Goal: Contribute content: Contribute content

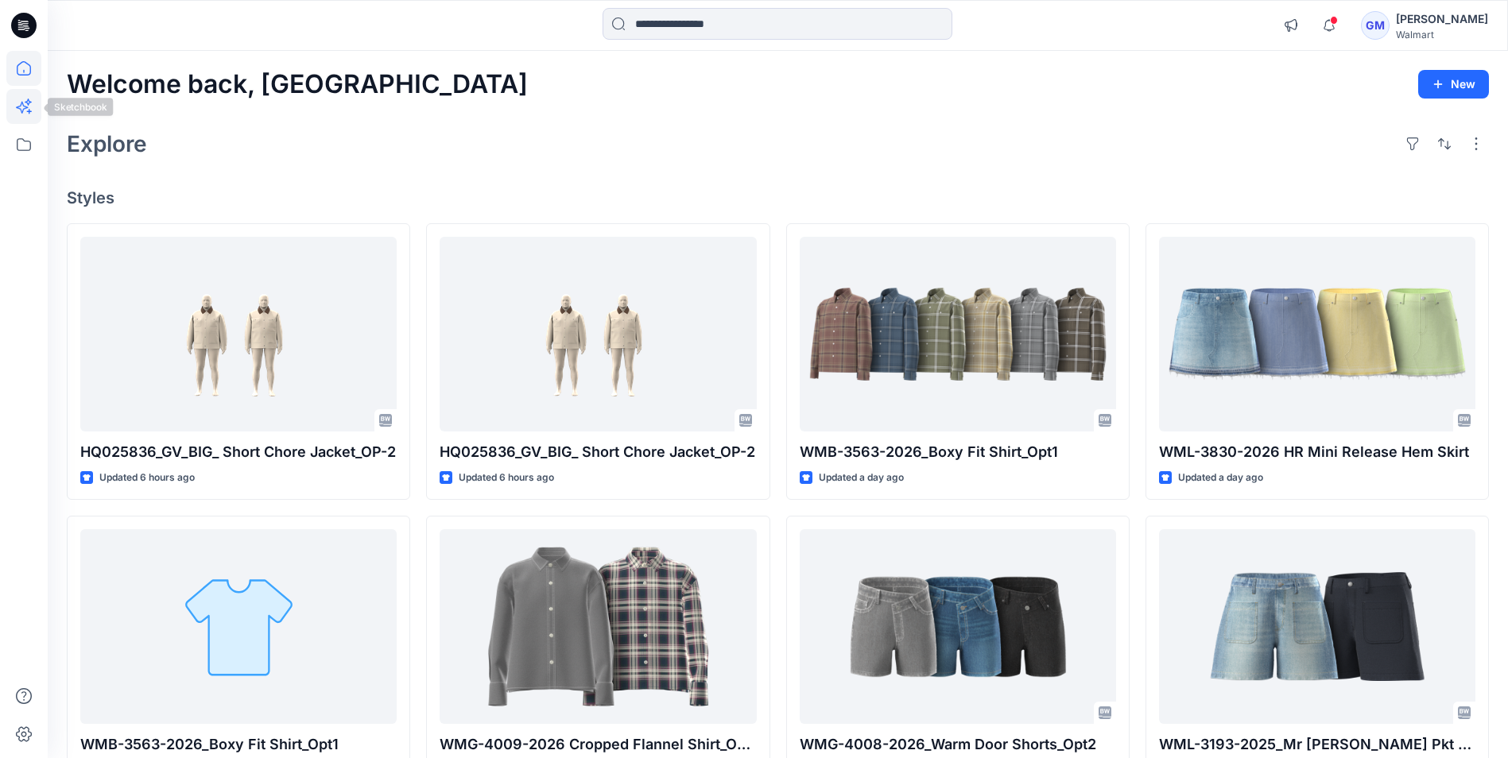
click at [29, 101] on icon at bounding box center [28, 102] width 7 height 7
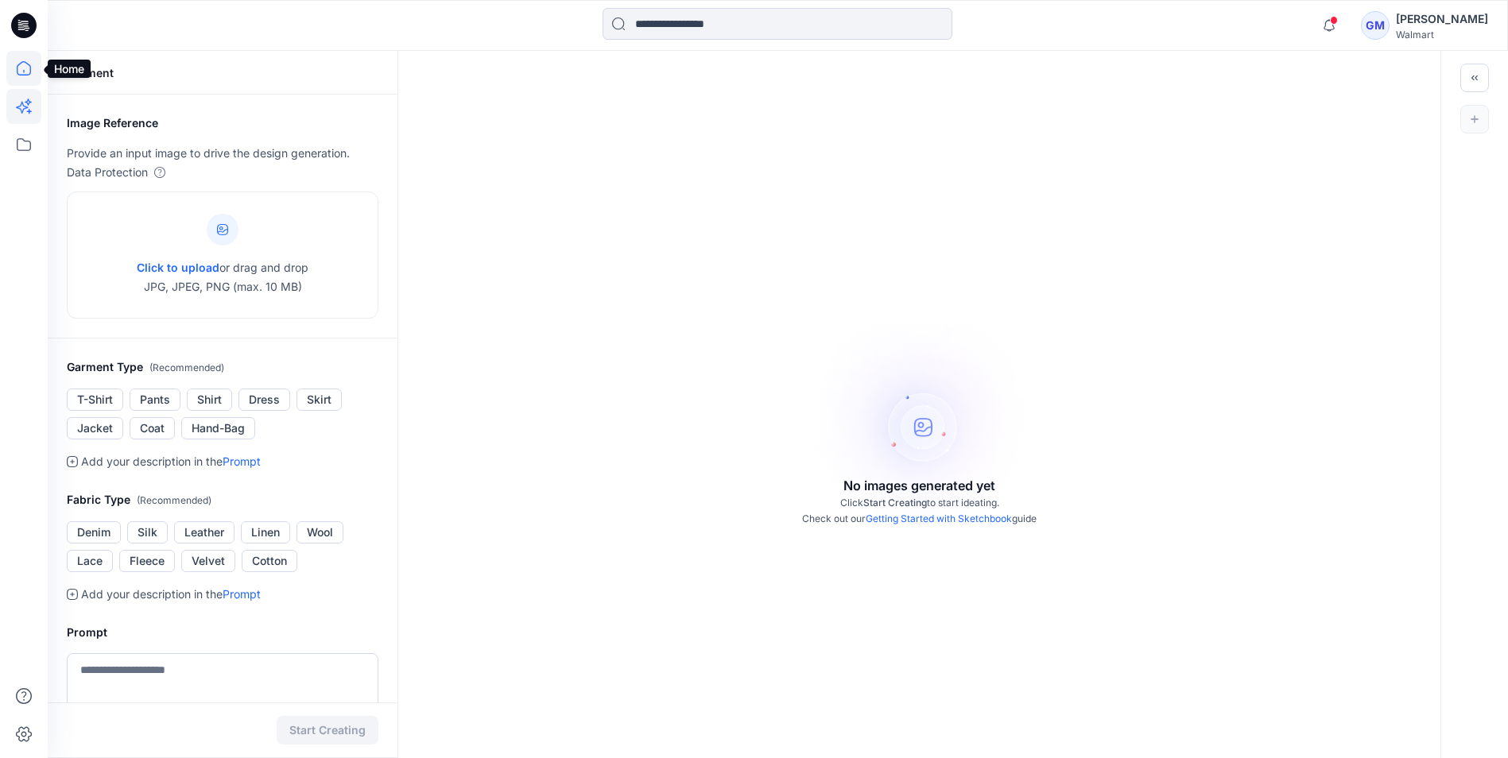
click at [21, 68] on icon at bounding box center [23, 68] width 35 height 35
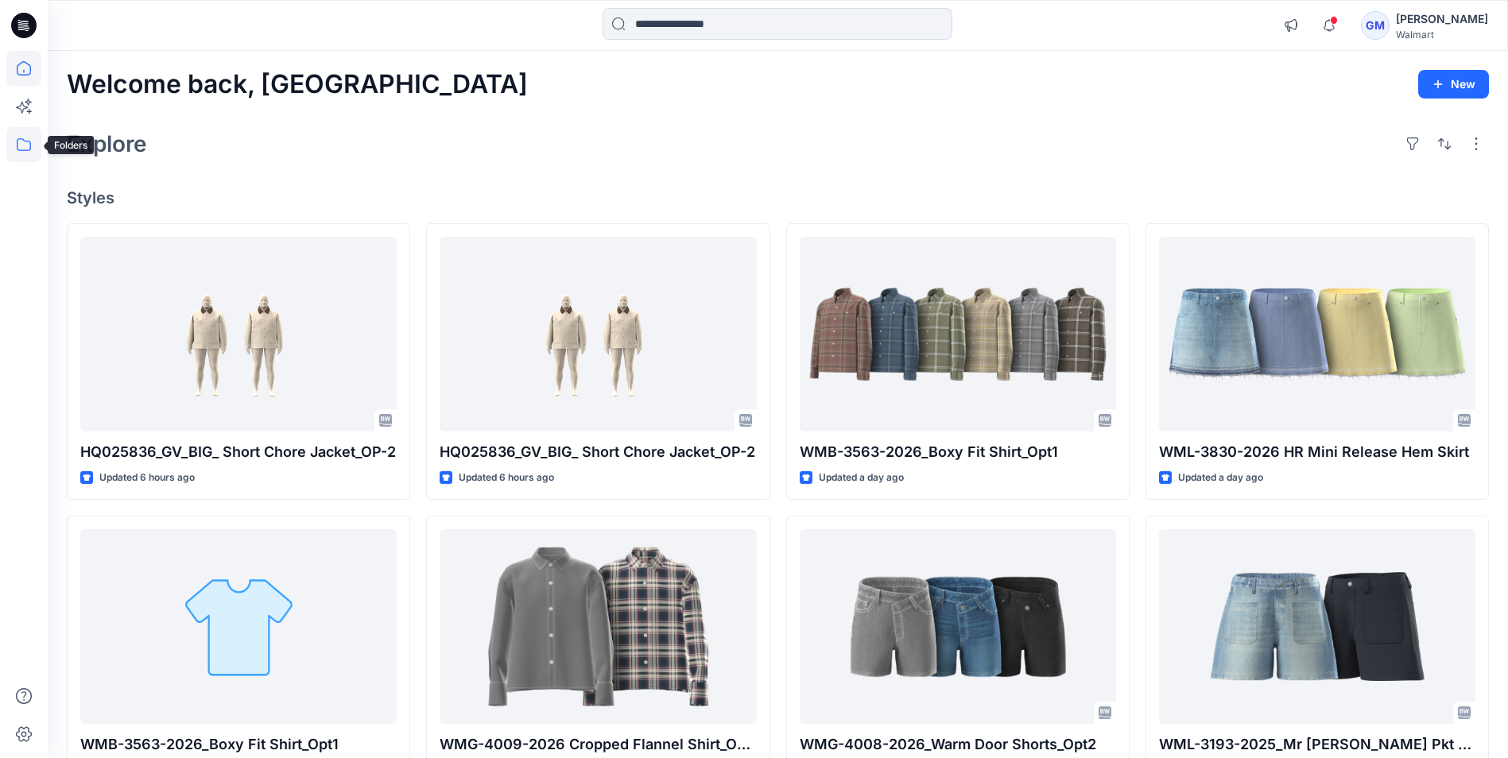
click at [21, 137] on icon at bounding box center [23, 144] width 35 height 35
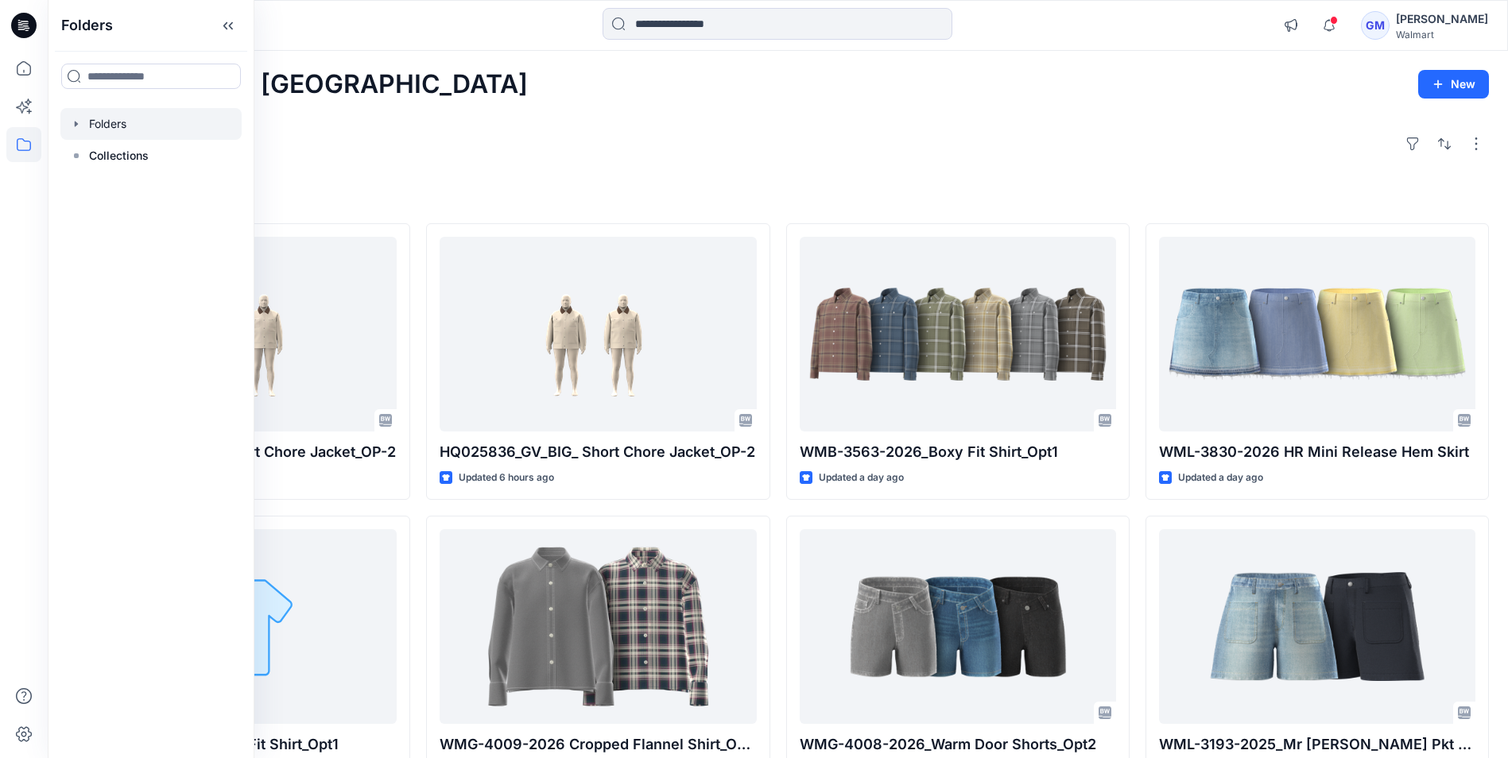
click at [119, 122] on div at bounding box center [150, 124] width 181 height 32
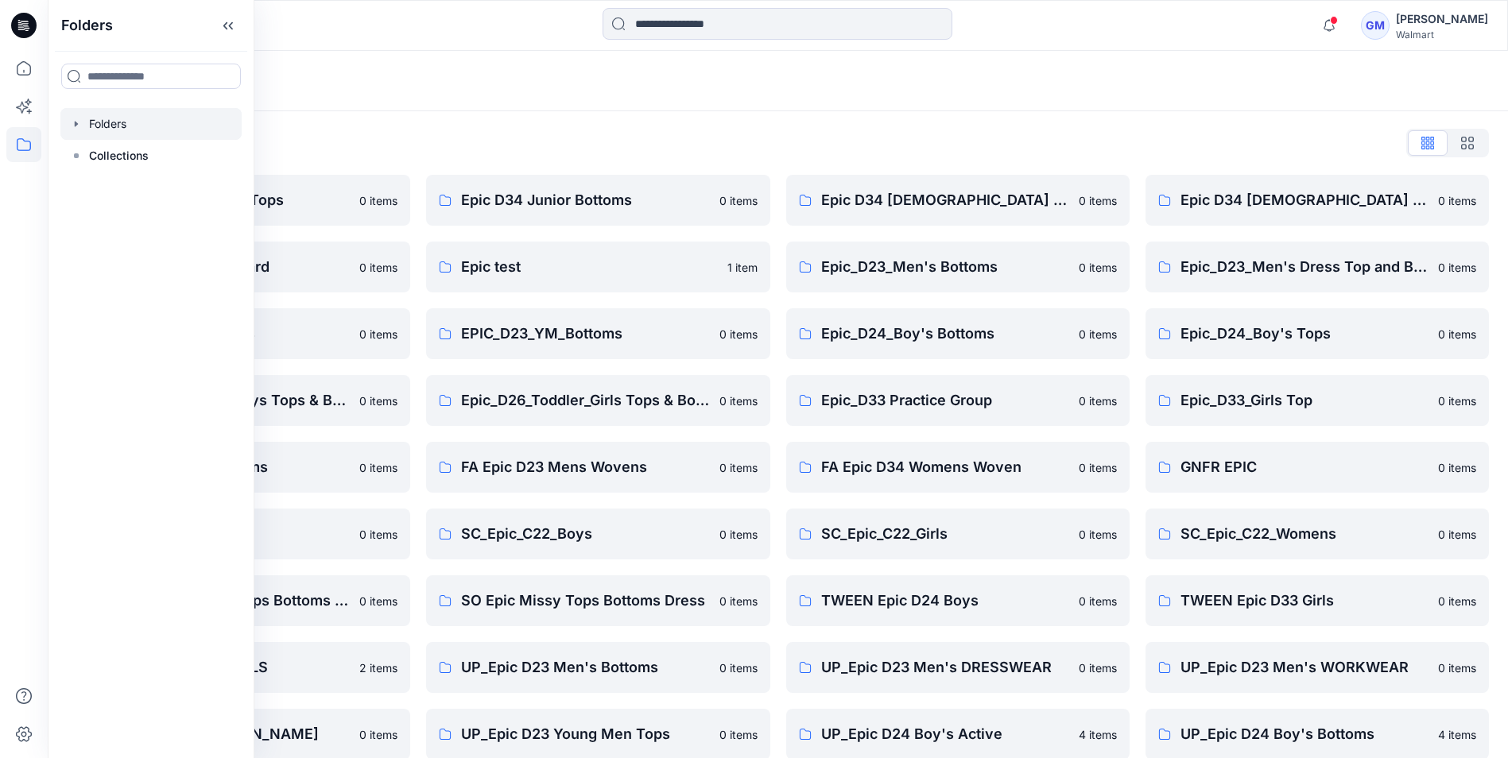
click at [351, 86] on div "Folders" at bounding box center [716, 81] width 1298 height 22
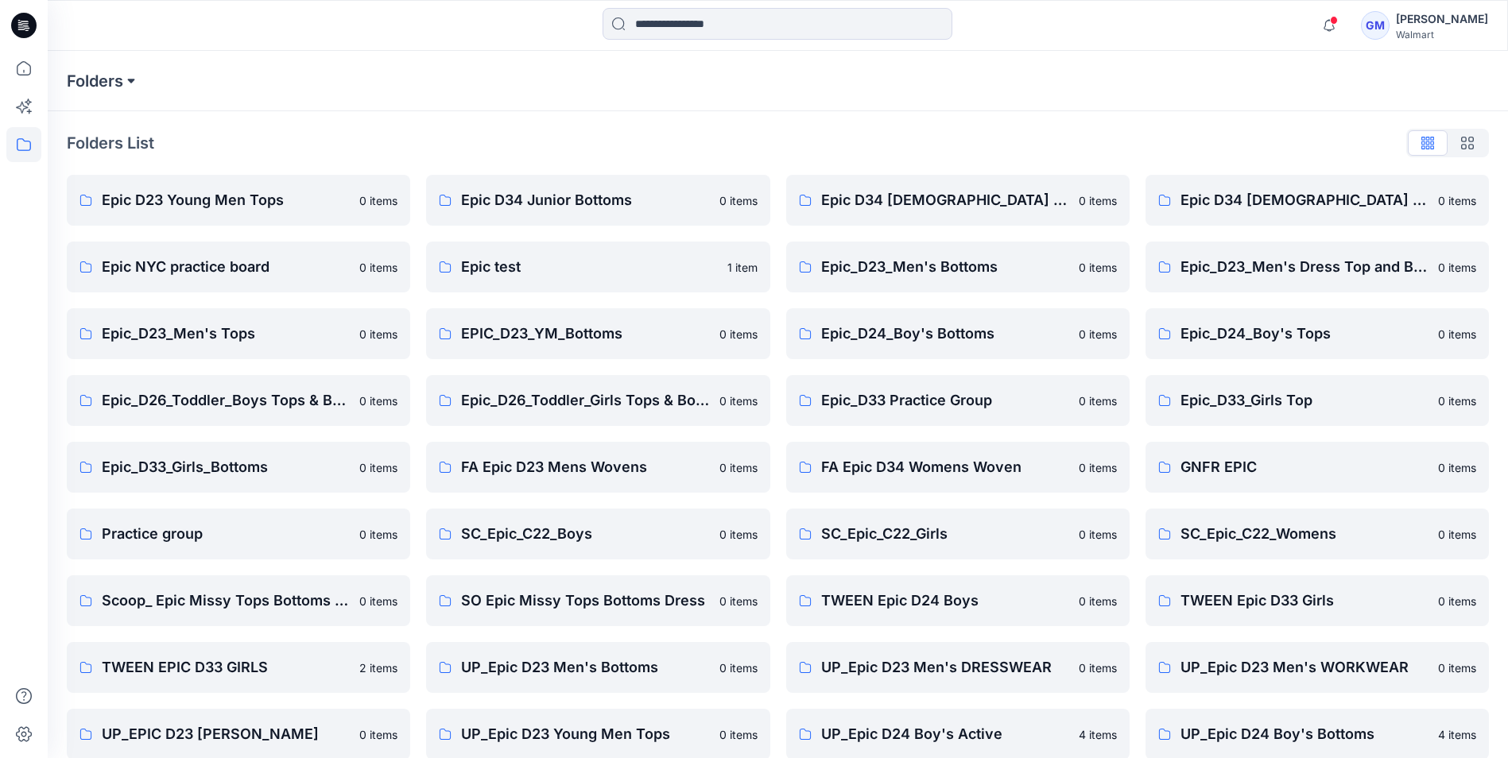
click at [136, 75] on button at bounding box center [131, 81] width 16 height 22
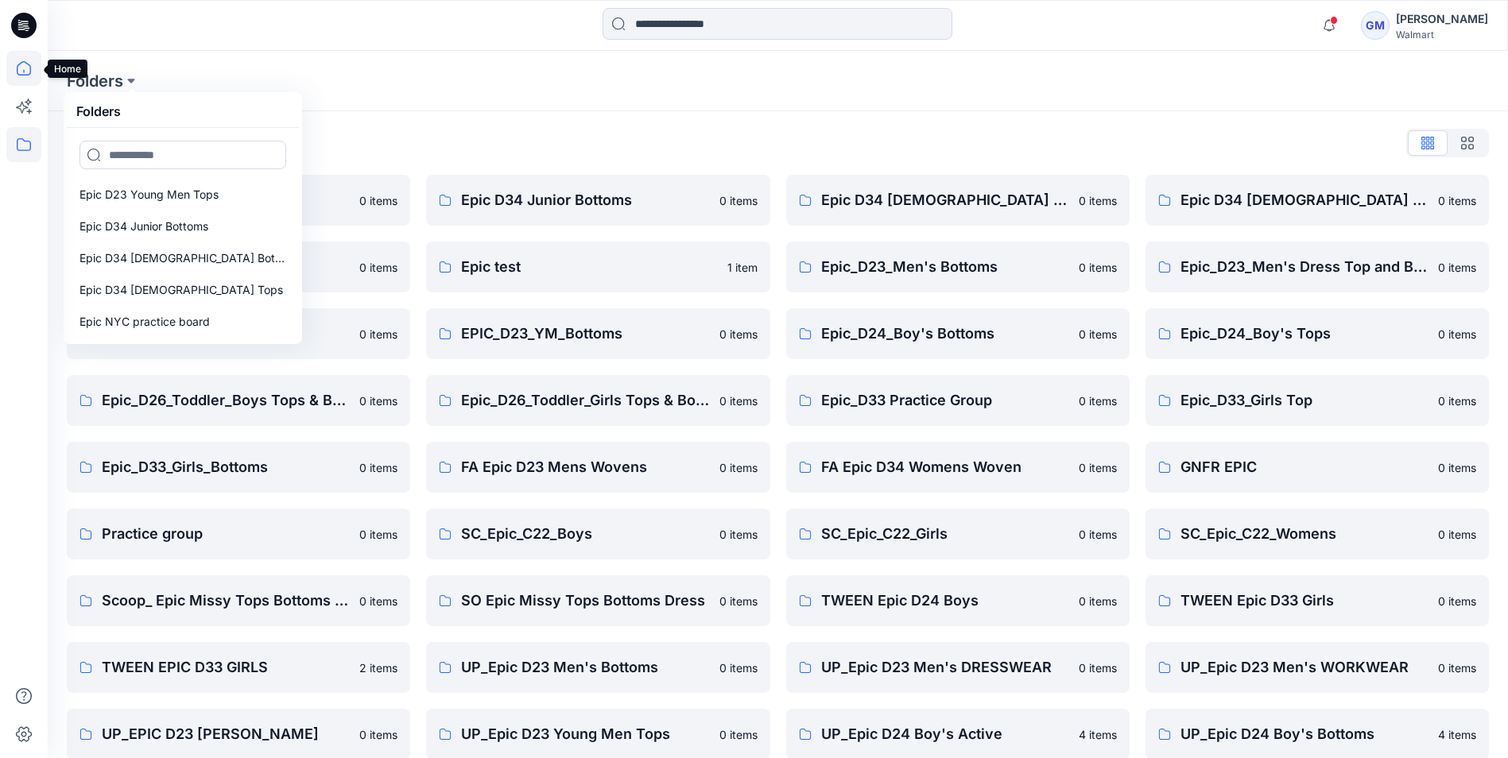
click at [29, 64] on icon at bounding box center [23, 68] width 35 height 35
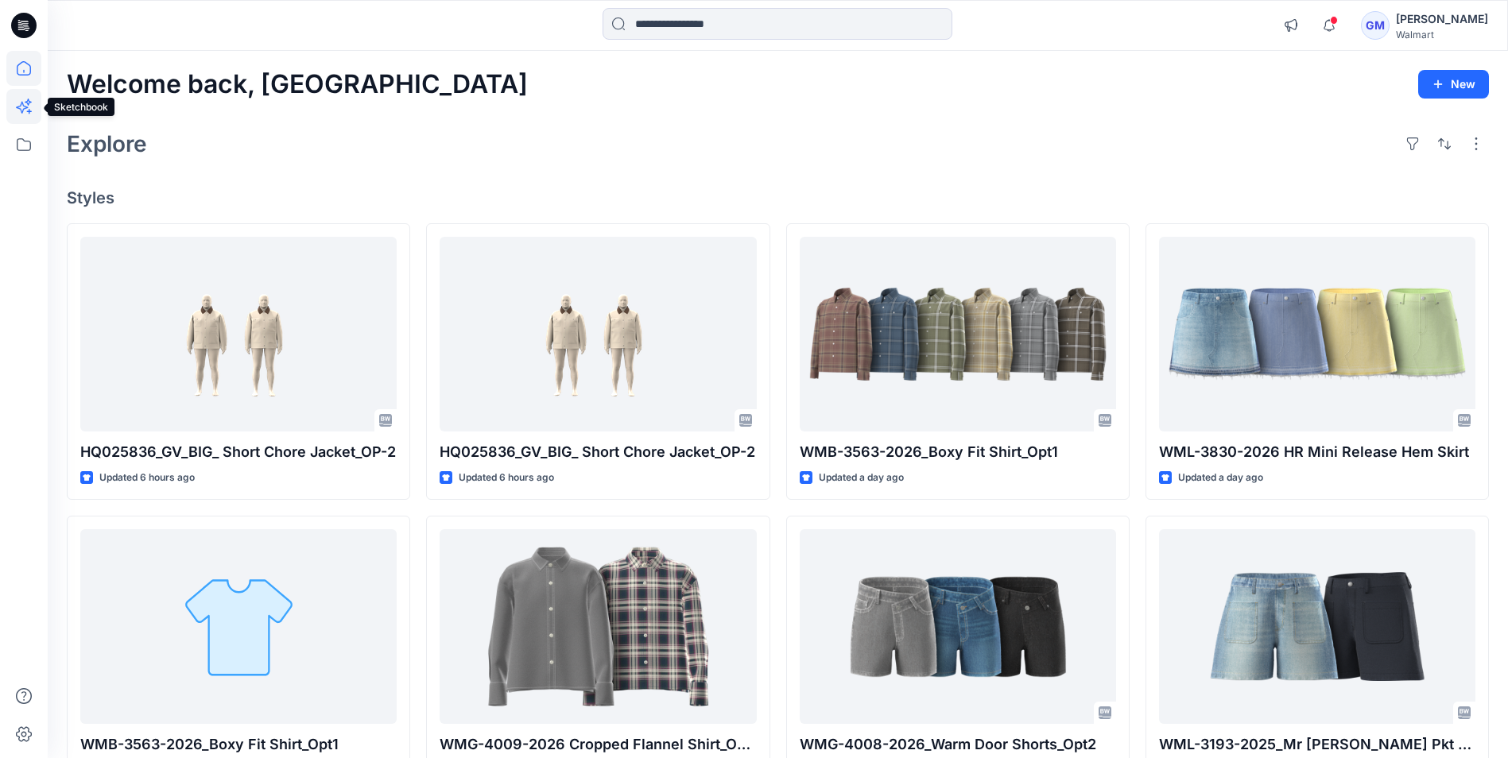
click at [24, 111] on icon at bounding box center [23, 106] width 35 height 35
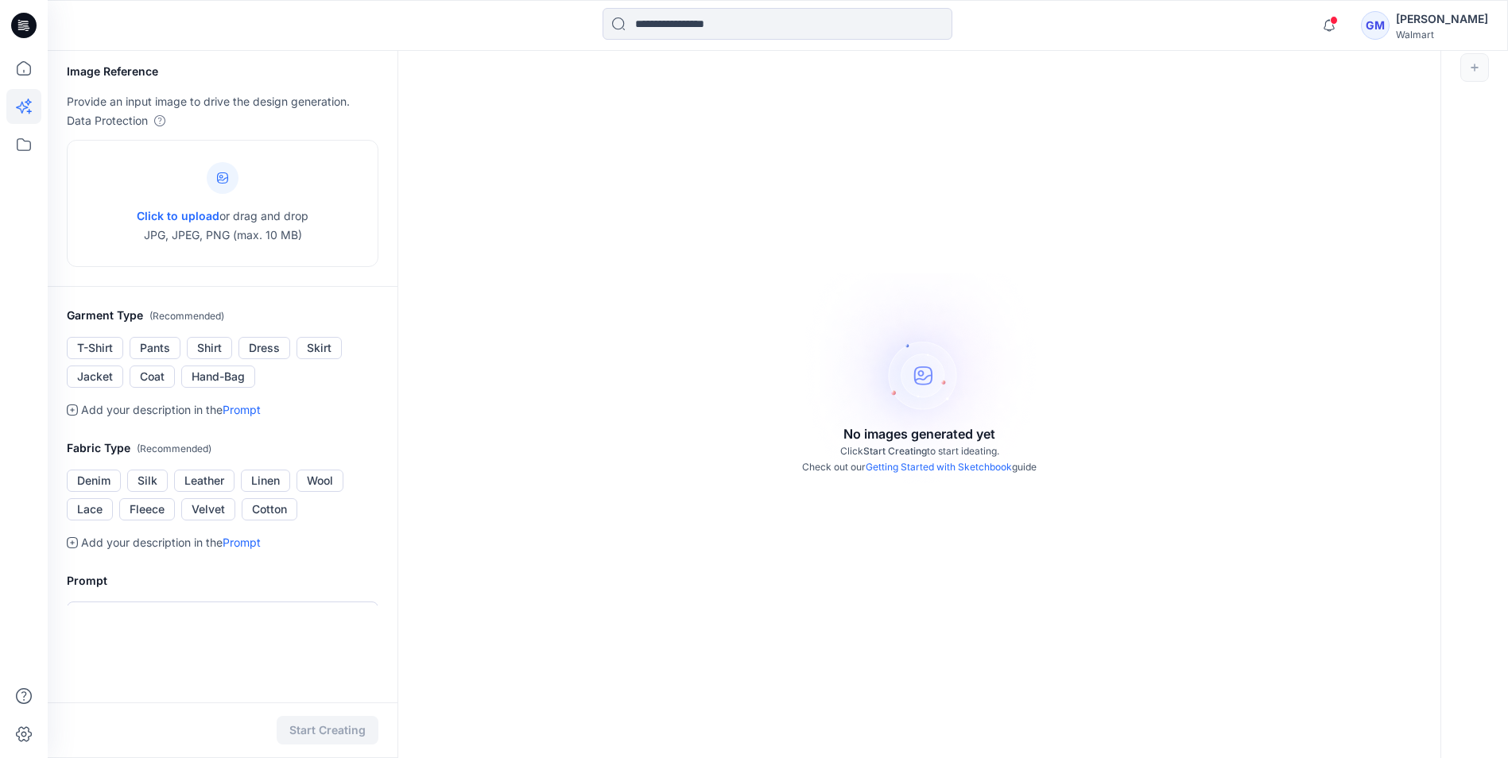
scroll to position [79, 0]
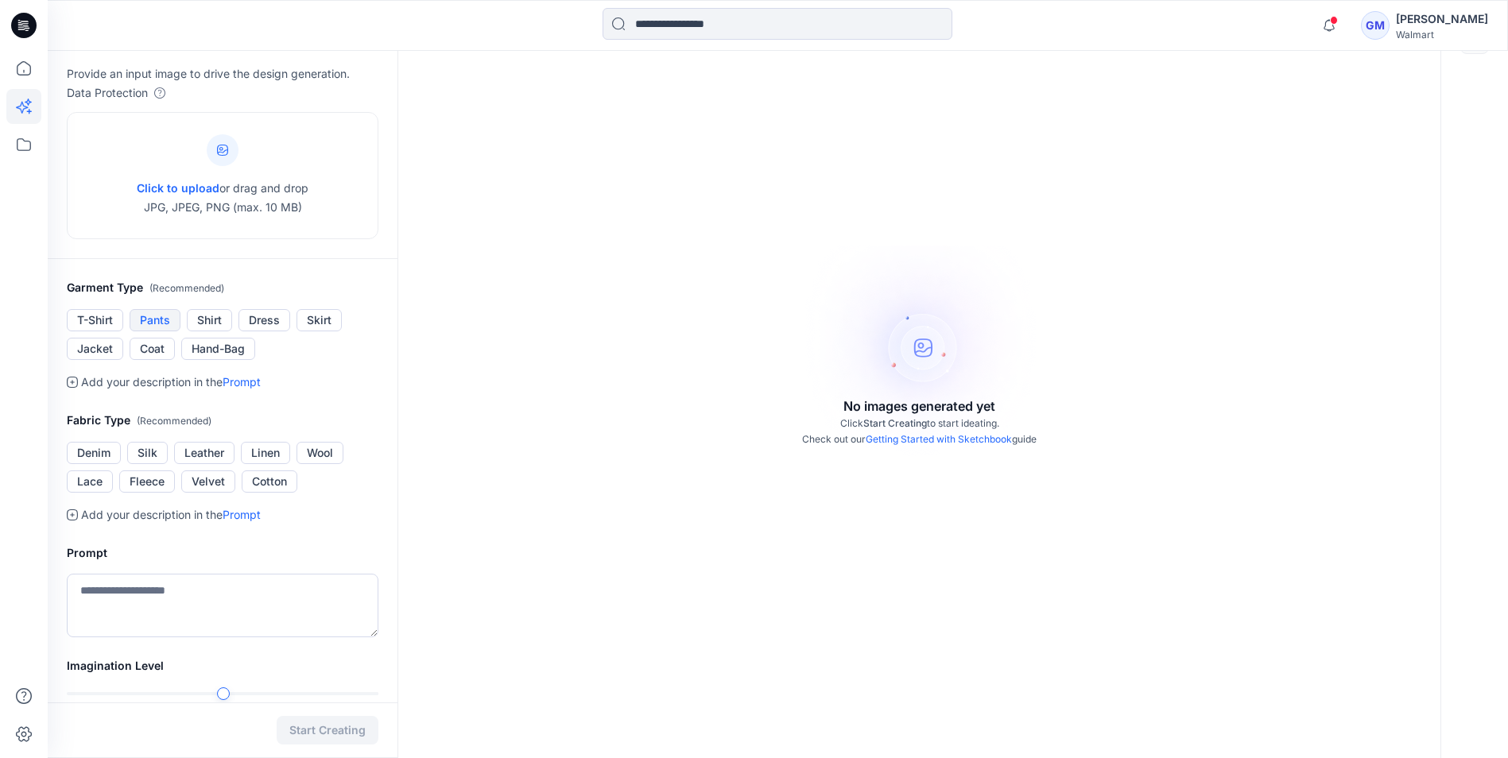
click at [141, 318] on button "Pants" at bounding box center [155, 320] width 51 height 22
click at [167, 318] on button "Pants" at bounding box center [155, 320] width 51 height 22
click at [220, 151] on icon at bounding box center [222, 150] width 11 height 11
click at [222, 147] on icon at bounding box center [222, 150] width 11 height 11
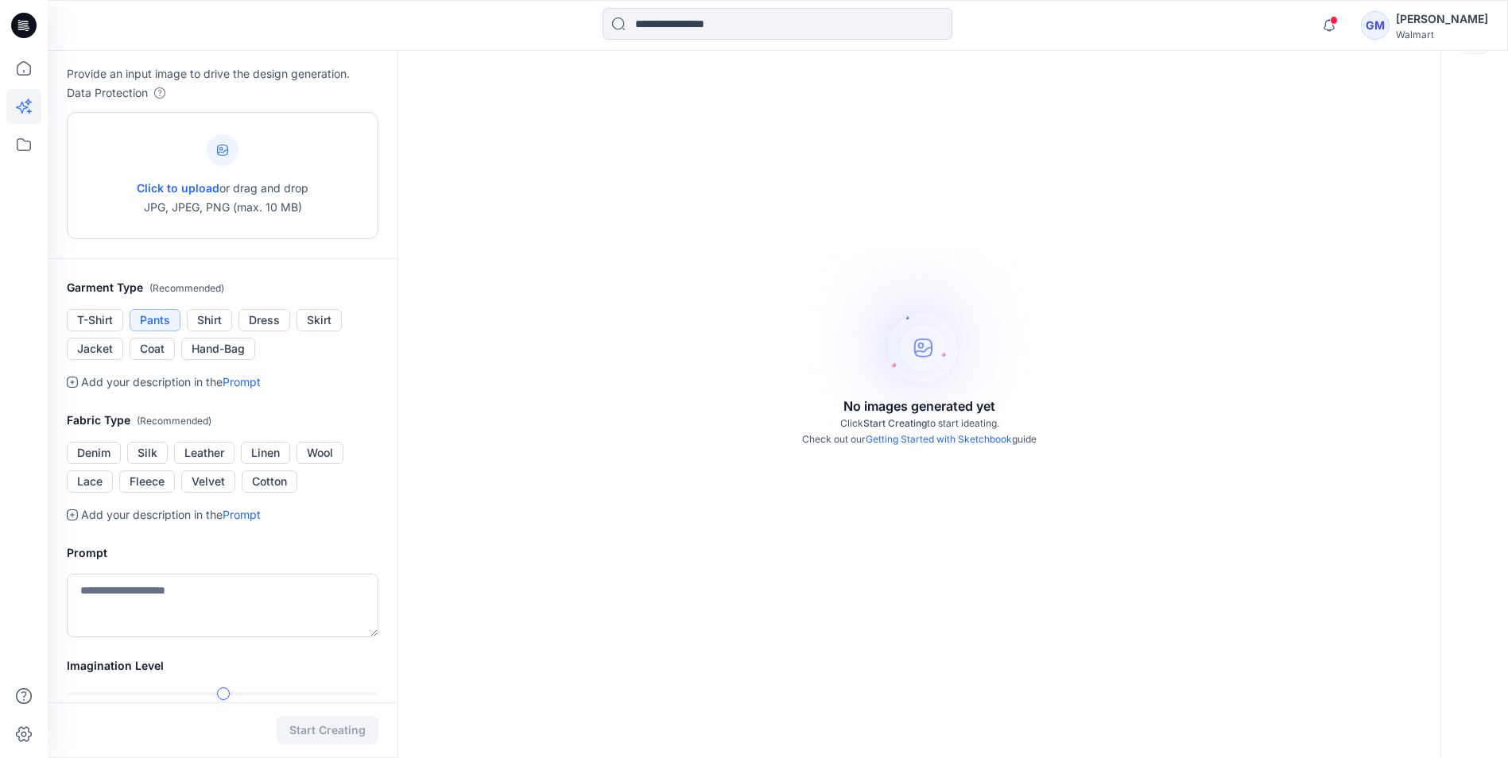
type input "**********"
click at [203, 161] on div "Click to upload or drag and drop JPG, JPEG, PNG (max. 10 MB)" at bounding box center [223, 175] width 172 height 121
type input "**********"
click at [215, 141] on div at bounding box center [223, 150] width 32 height 32
click at [98, 312] on button "T-Shirt" at bounding box center [95, 320] width 56 height 22
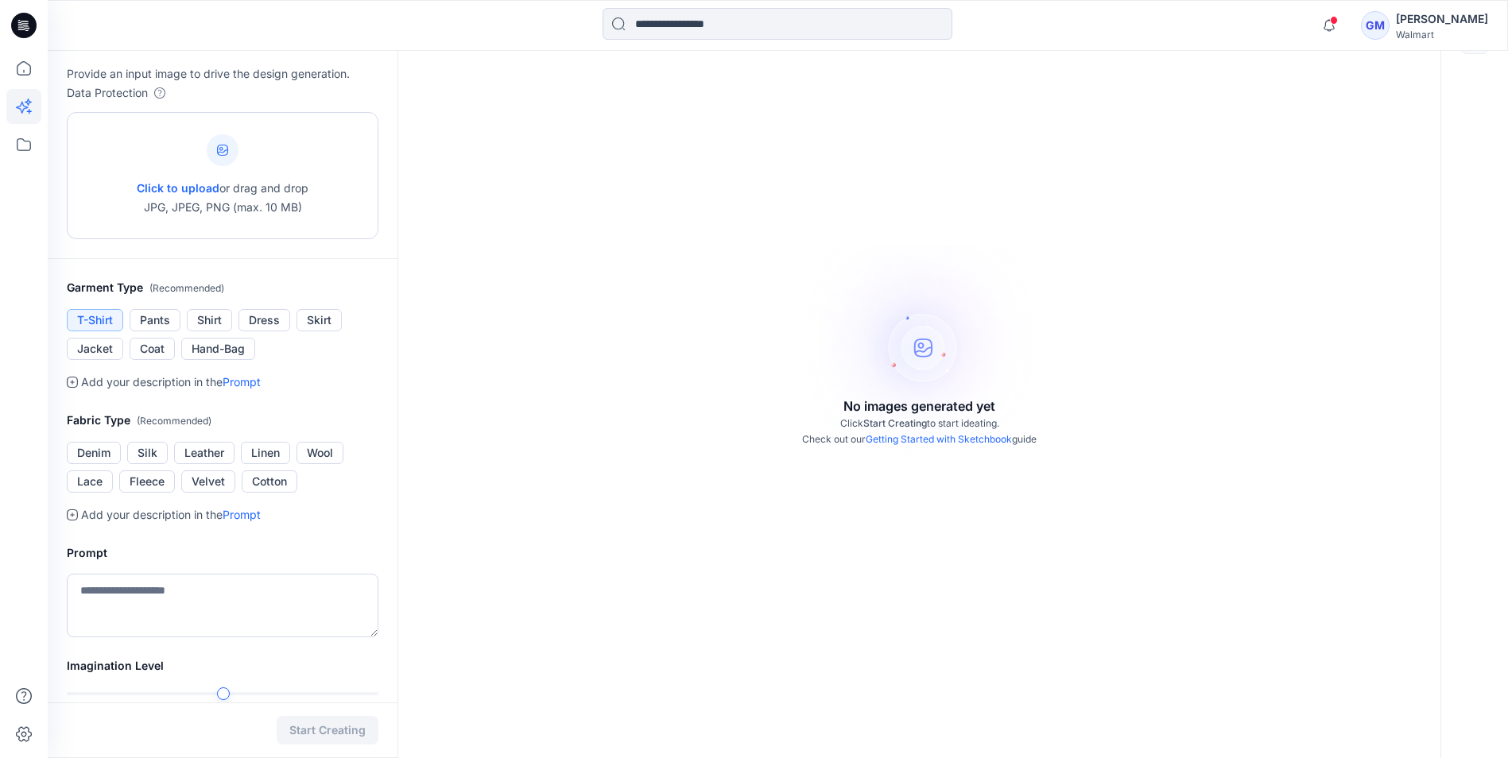
click at [221, 147] on icon at bounding box center [221, 149] width 4 height 4
type input "**********"
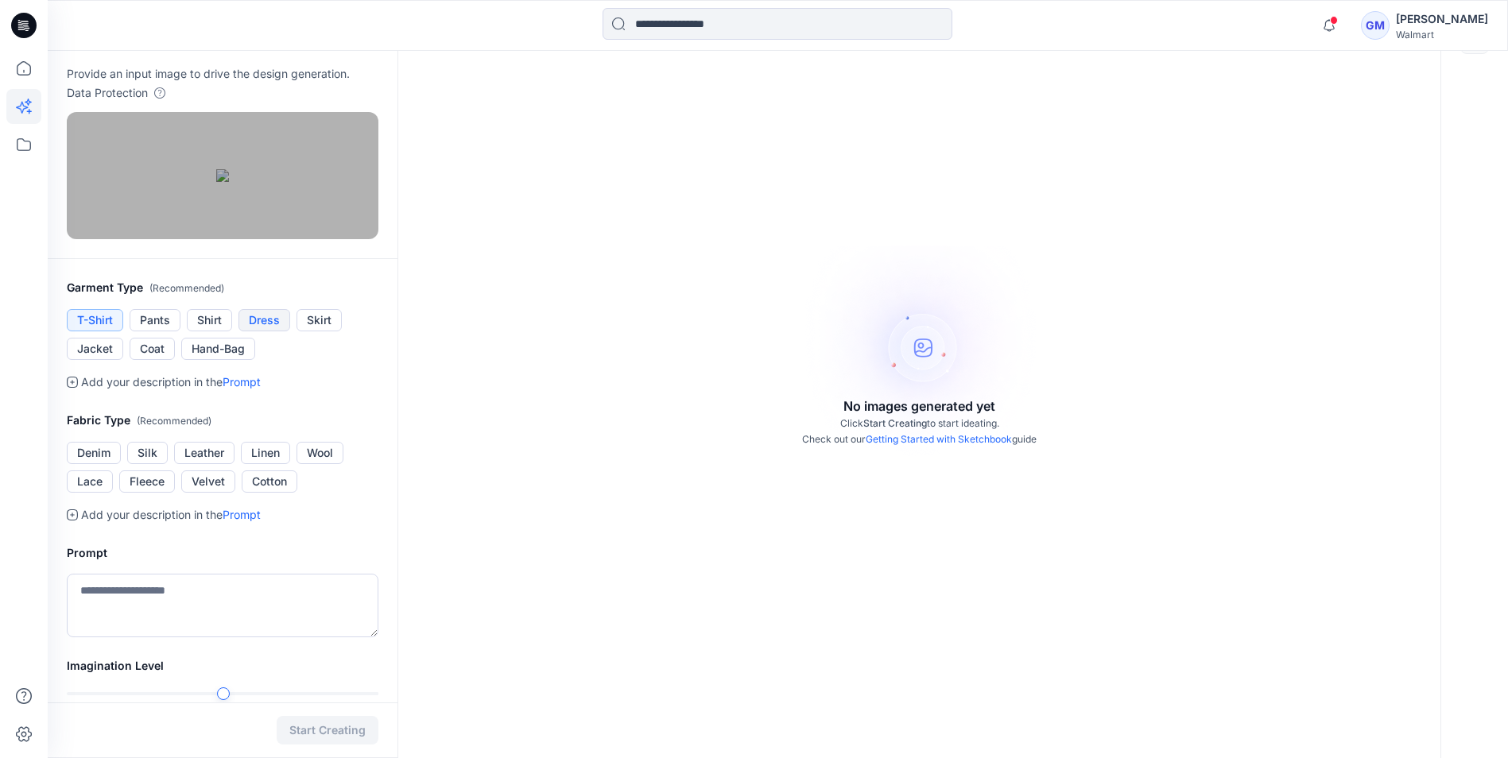
click at [254, 331] on button "Dress" at bounding box center [264, 320] width 52 height 22
click at [265, 331] on button "Dress" at bounding box center [264, 320] width 52 height 22
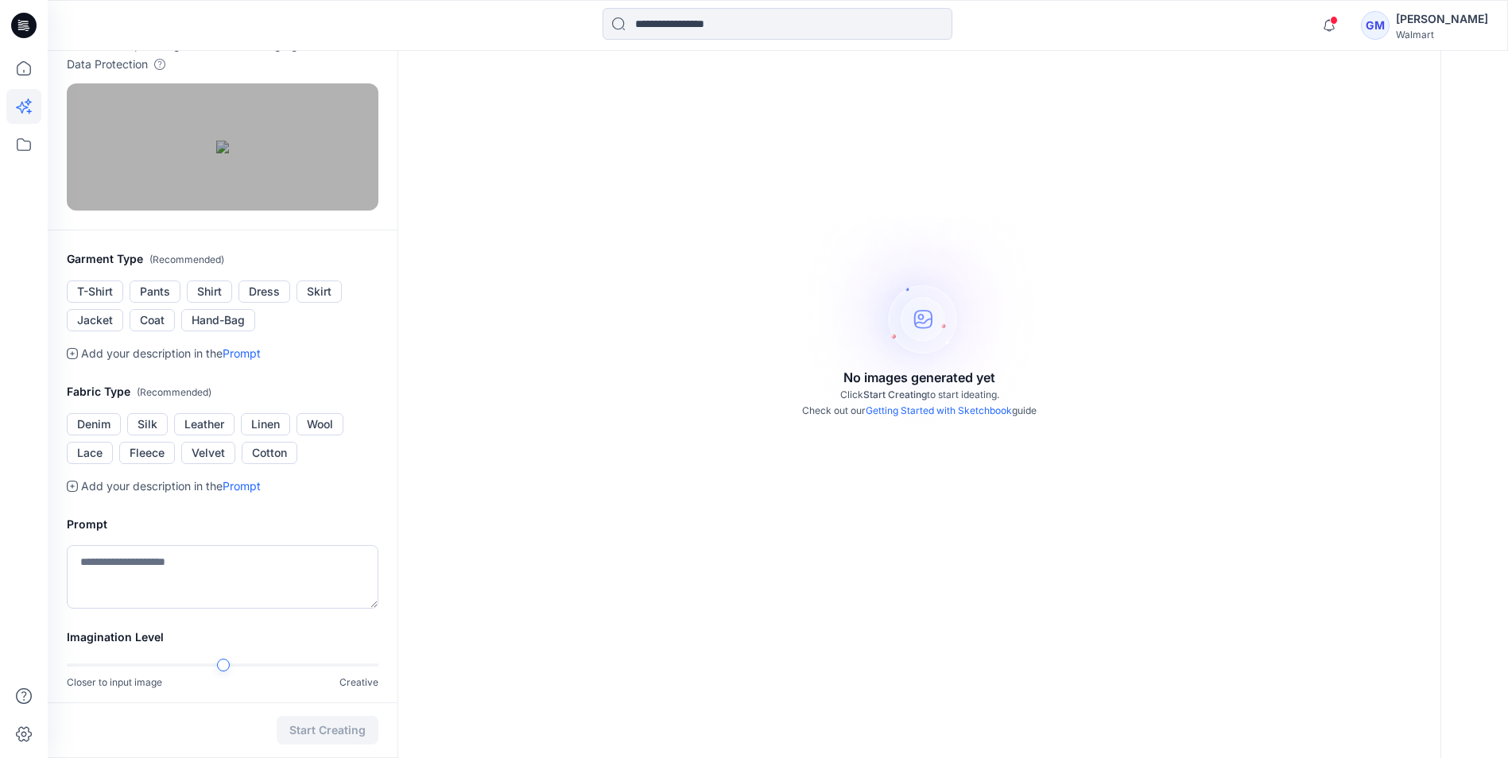
scroll to position [159, 0]
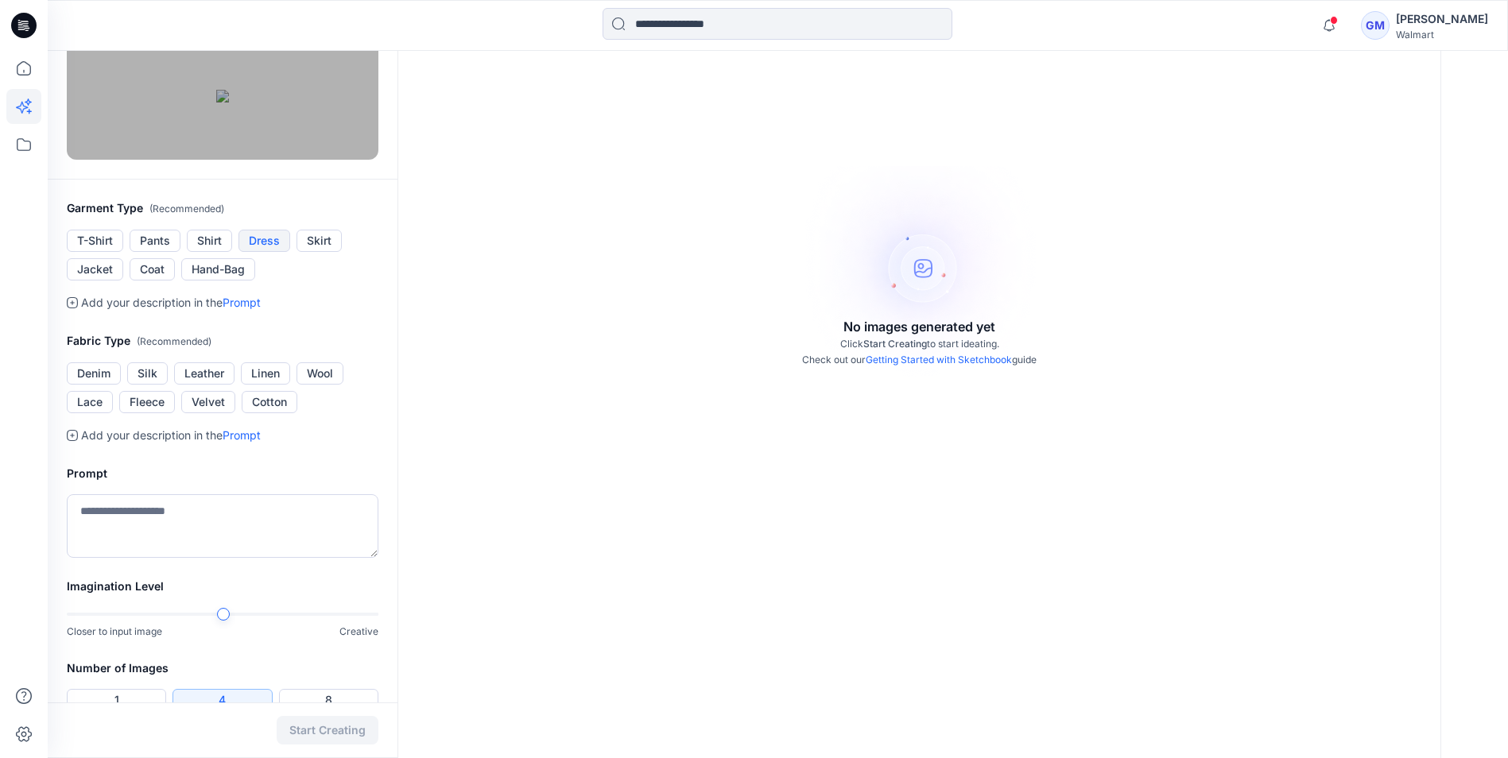
click at [260, 252] on button "Dress" at bounding box center [264, 241] width 52 height 22
click at [262, 252] on button "Dress" at bounding box center [264, 241] width 52 height 22
click at [270, 252] on button "Dress" at bounding box center [264, 241] width 52 height 22
click at [262, 252] on button "Dress" at bounding box center [264, 241] width 52 height 22
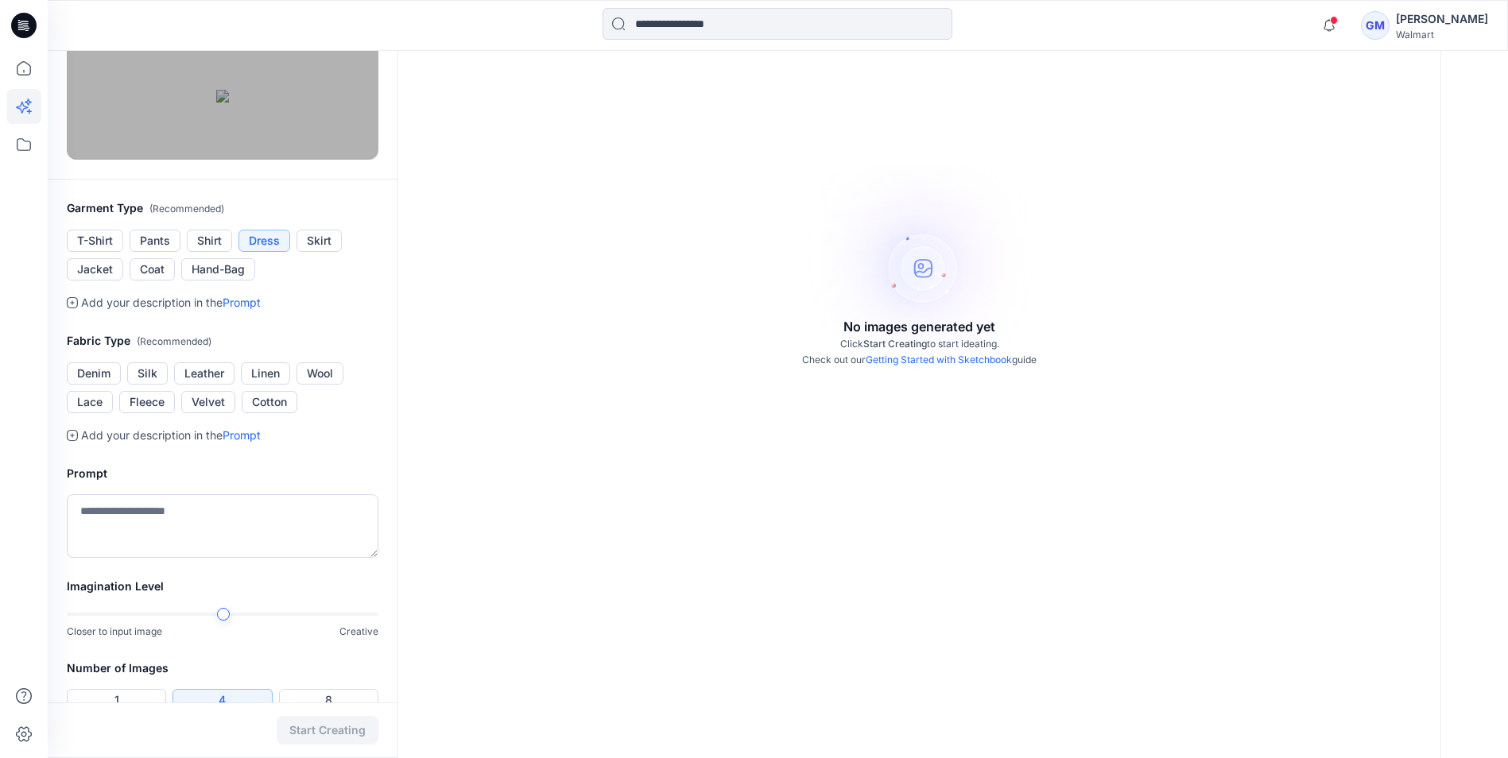
click at [262, 252] on button "Dress" at bounding box center [264, 241] width 52 height 22
click at [270, 252] on button "Dress" at bounding box center [264, 241] width 52 height 22
click at [262, 385] on button "Linen" at bounding box center [265, 373] width 49 height 22
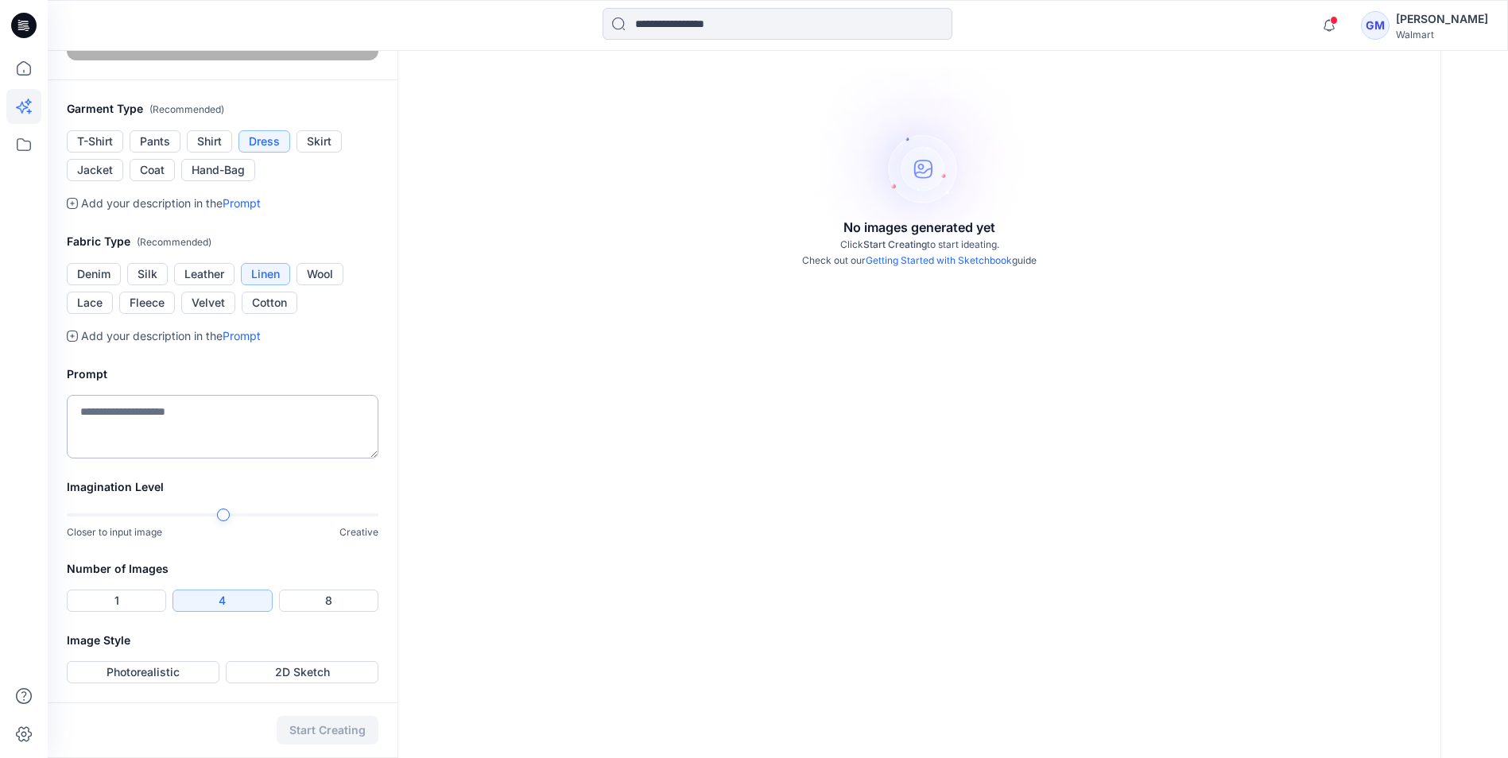
scroll to position [318, 0]
click at [171, 455] on textarea at bounding box center [223, 427] width 312 height 64
type textarea "**********"
click at [112, 592] on button "1" at bounding box center [116, 601] width 99 height 22
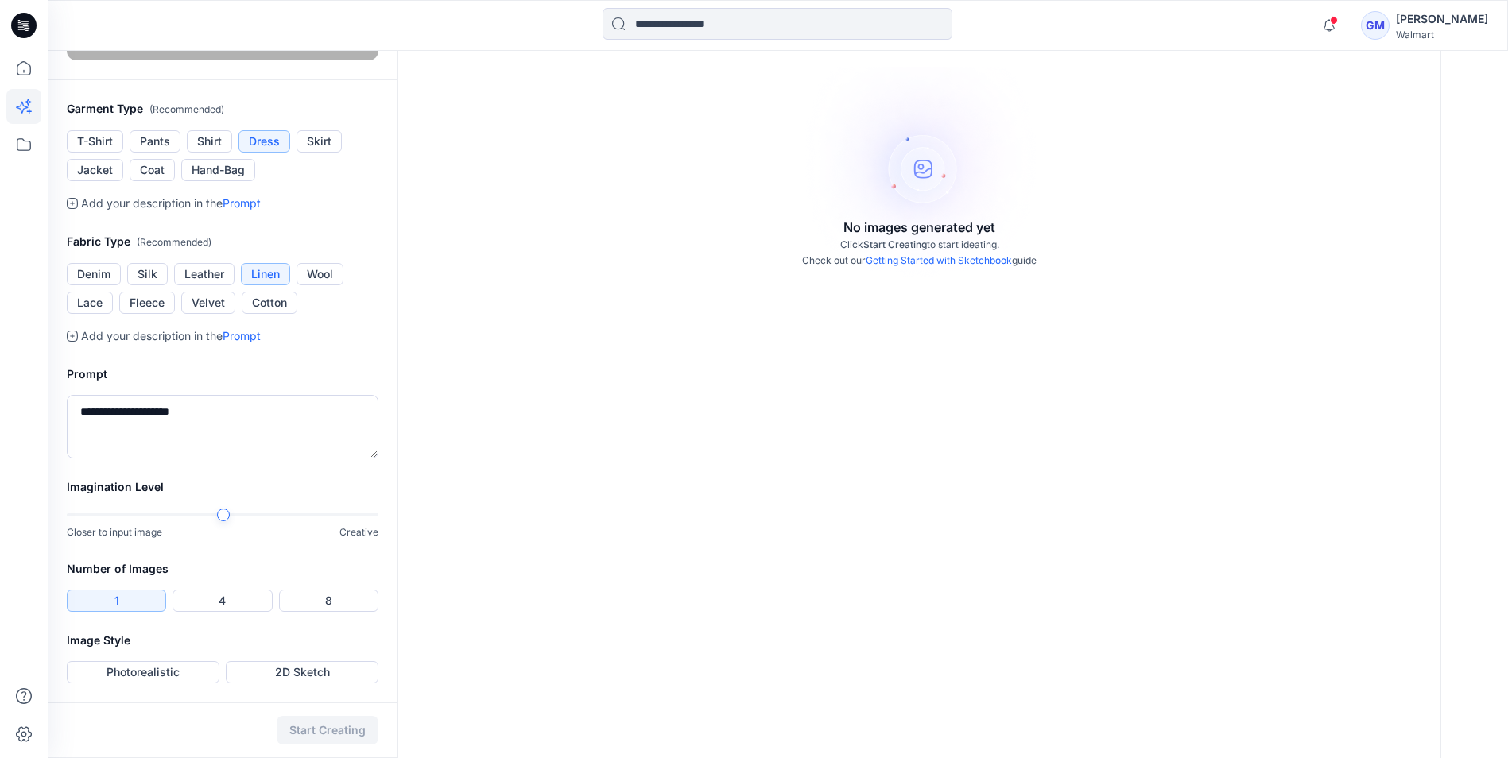
click at [224, 513] on div at bounding box center [223, 515] width 13 height 13
click at [219, 595] on button "4" at bounding box center [221, 601] width 99 height 22
click at [216, 513] on div at bounding box center [223, 514] width 312 height 3
click at [221, 510] on div at bounding box center [223, 515] width 13 height 13
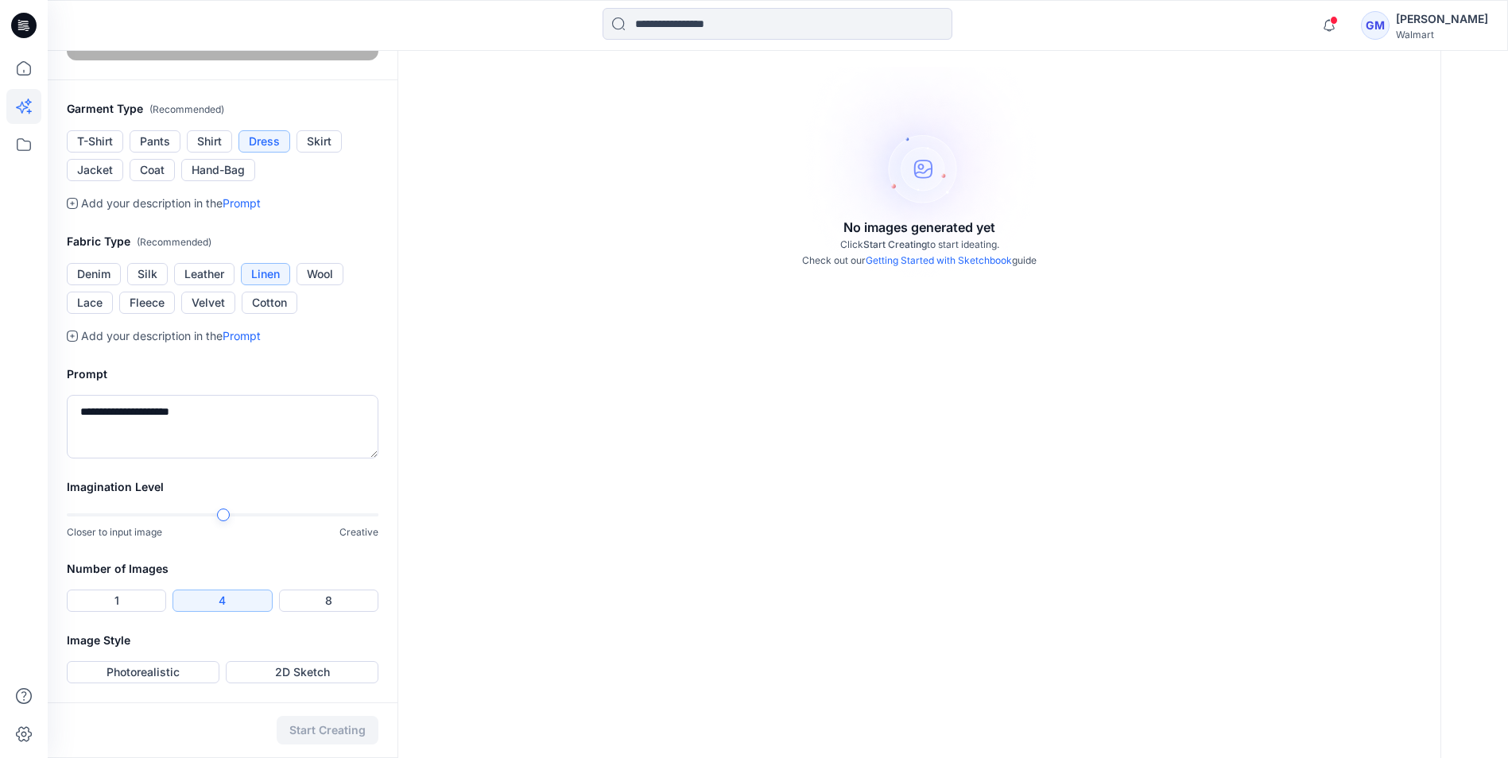
click at [223, 509] on div at bounding box center [223, 515] width 13 height 13
click at [229, 509] on div at bounding box center [223, 514] width 312 height 11
click at [138, 676] on button "Photorealistic" at bounding box center [143, 672] width 153 height 22
click at [335, 734] on button "Start Creating" at bounding box center [328, 730] width 102 height 29
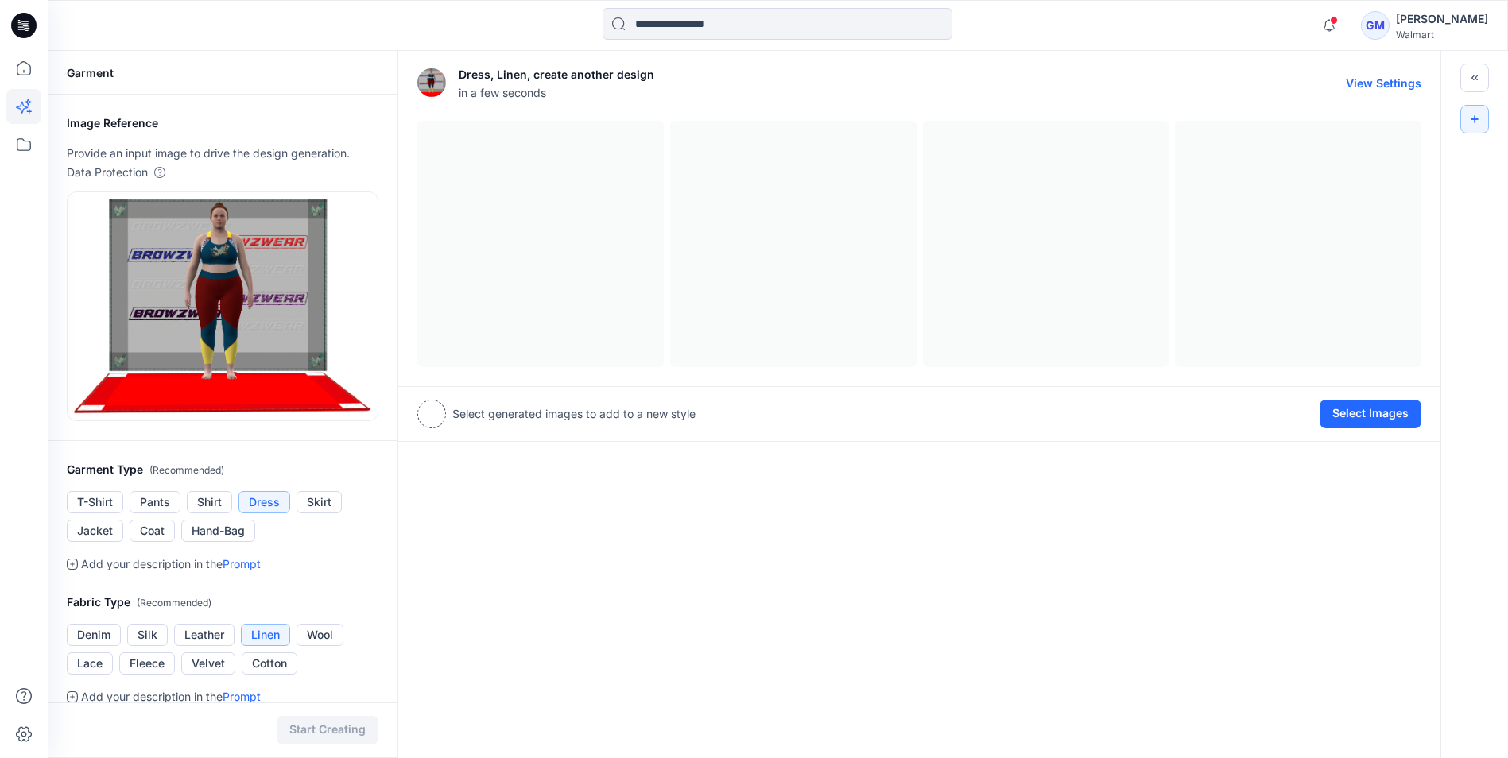
click at [614, 214] on div at bounding box center [919, 244] width 1004 height 246
click at [856, 214] on div at bounding box center [919, 244] width 1004 height 246
click at [1168, 231] on div at bounding box center [919, 244] width 1004 height 246
click at [1321, 238] on div at bounding box center [919, 244] width 1004 height 246
click at [1381, 411] on button "Select Images" at bounding box center [1370, 414] width 102 height 29
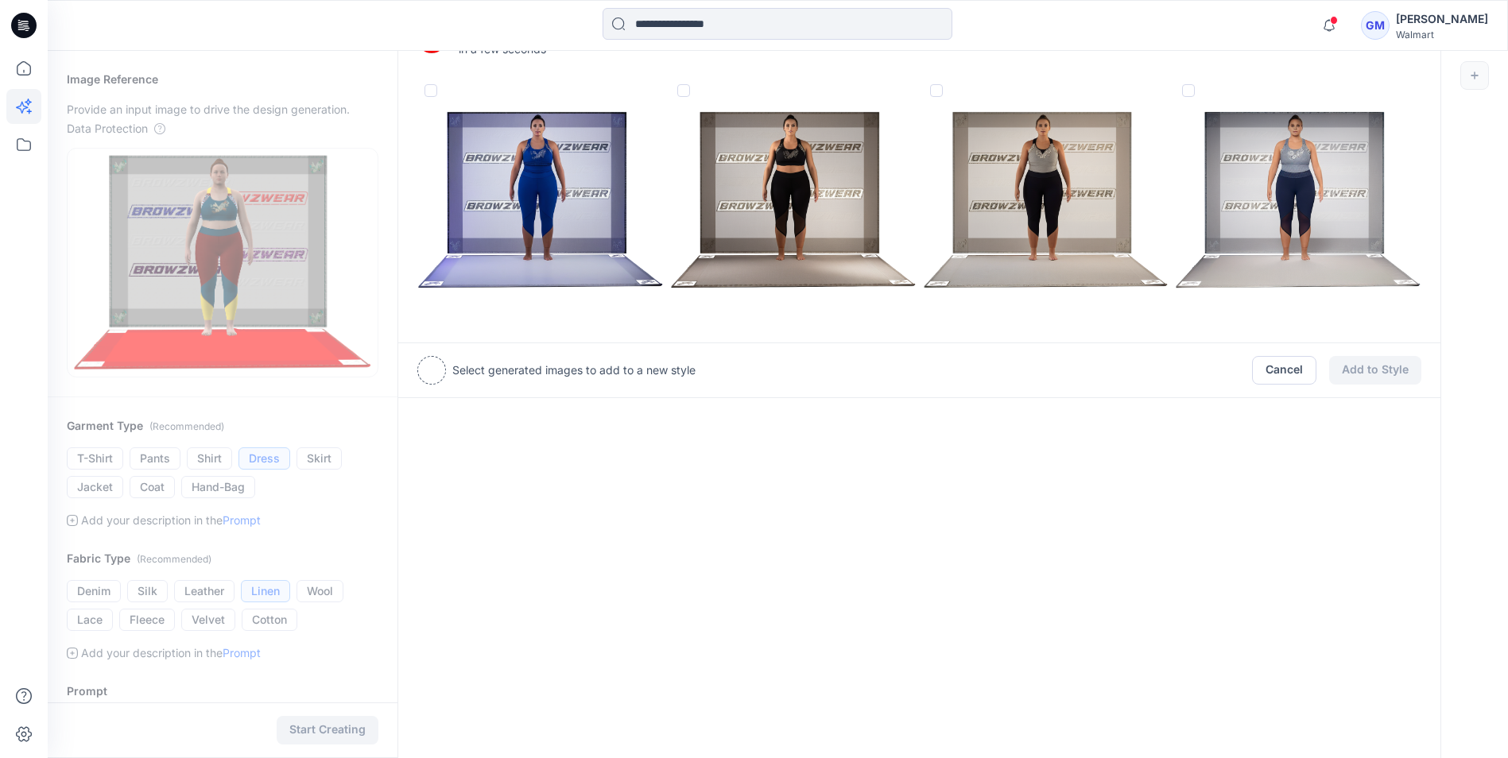
scroll to position [43, 0]
click at [534, 196] on img at bounding box center [540, 201] width 245 height 245
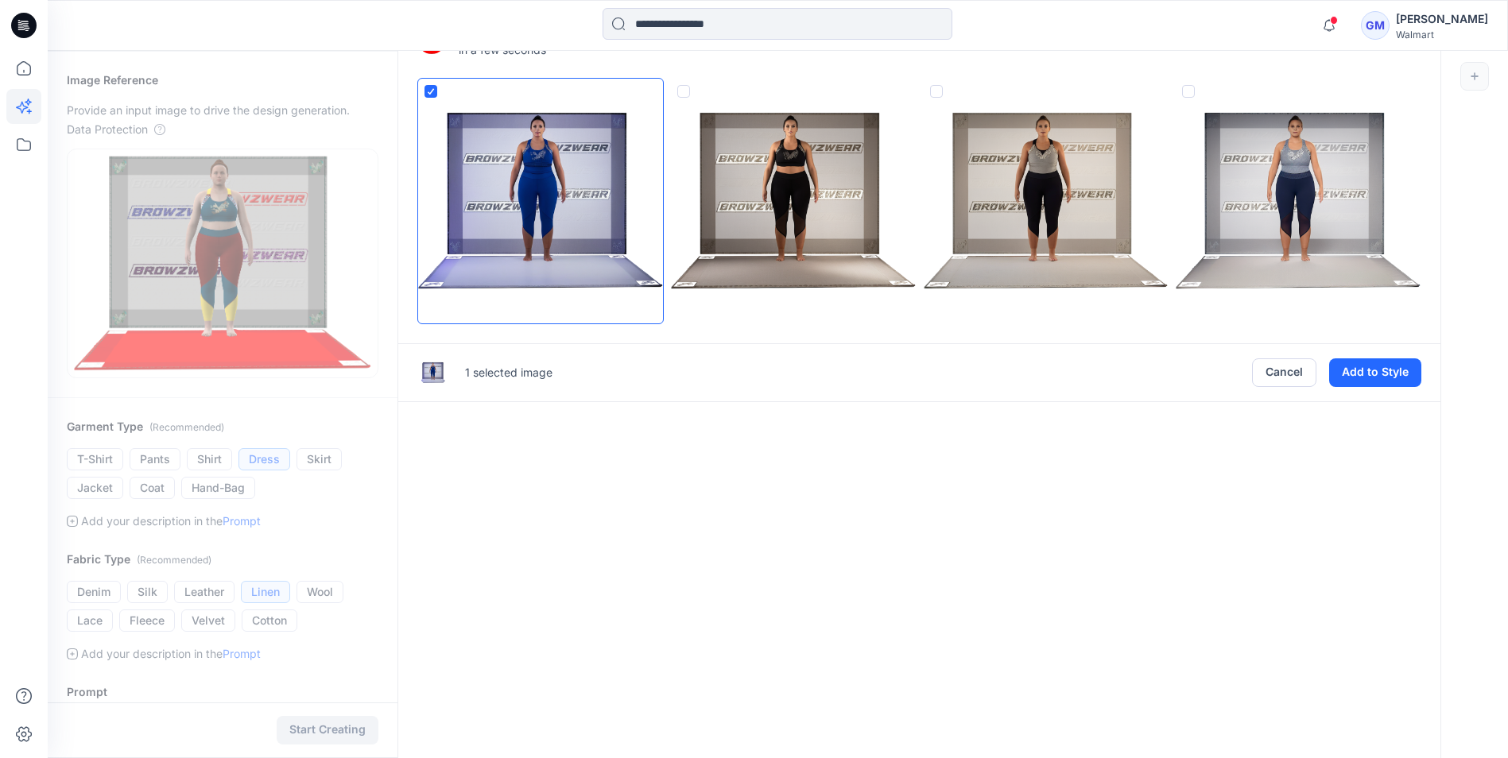
click at [690, 130] on img at bounding box center [793, 201] width 245 height 245
click at [720, 120] on img at bounding box center [793, 201] width 245 height 245
click at [603, 110] on img at bounding box center [540, 201] width 245 height 245
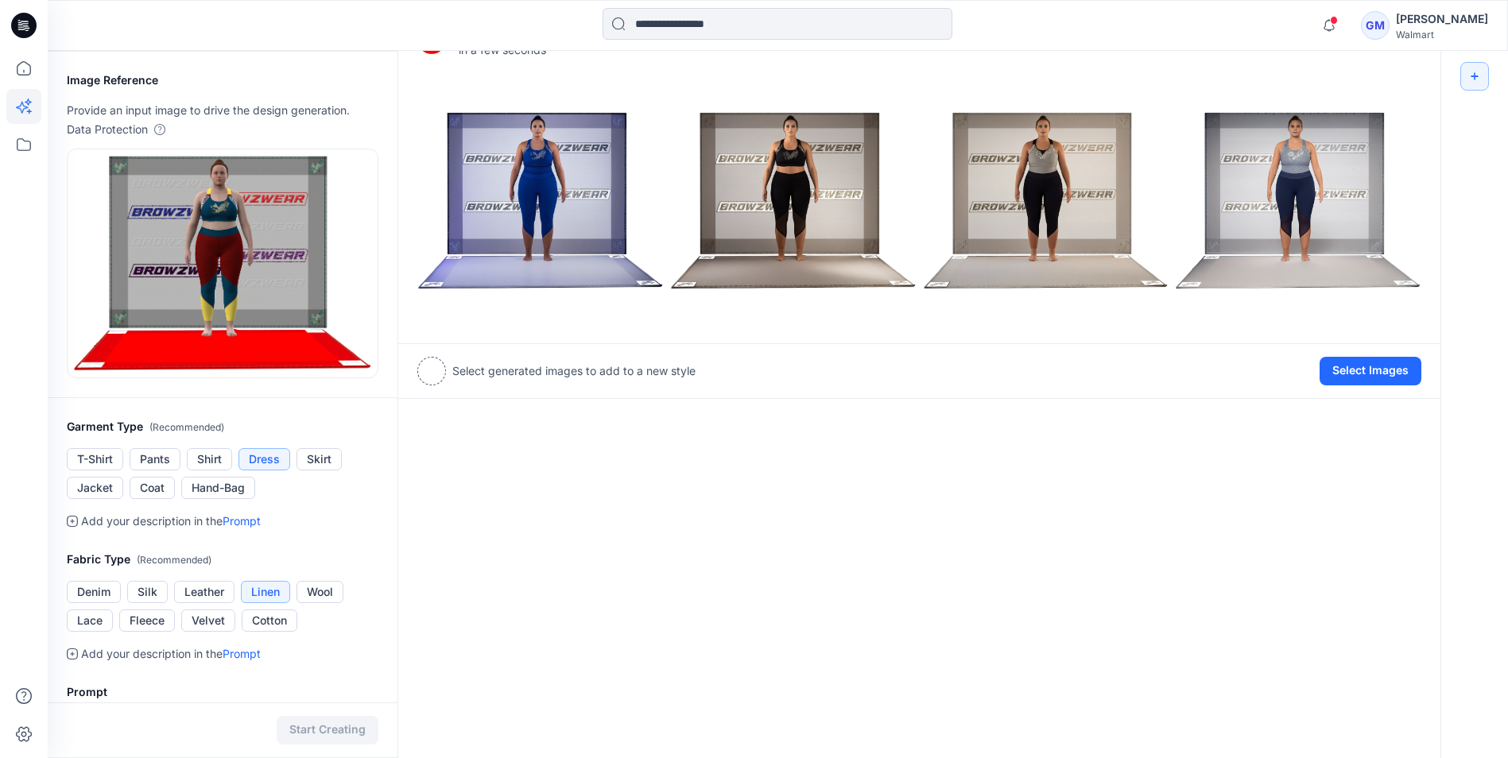
scroll to position [0, 0]
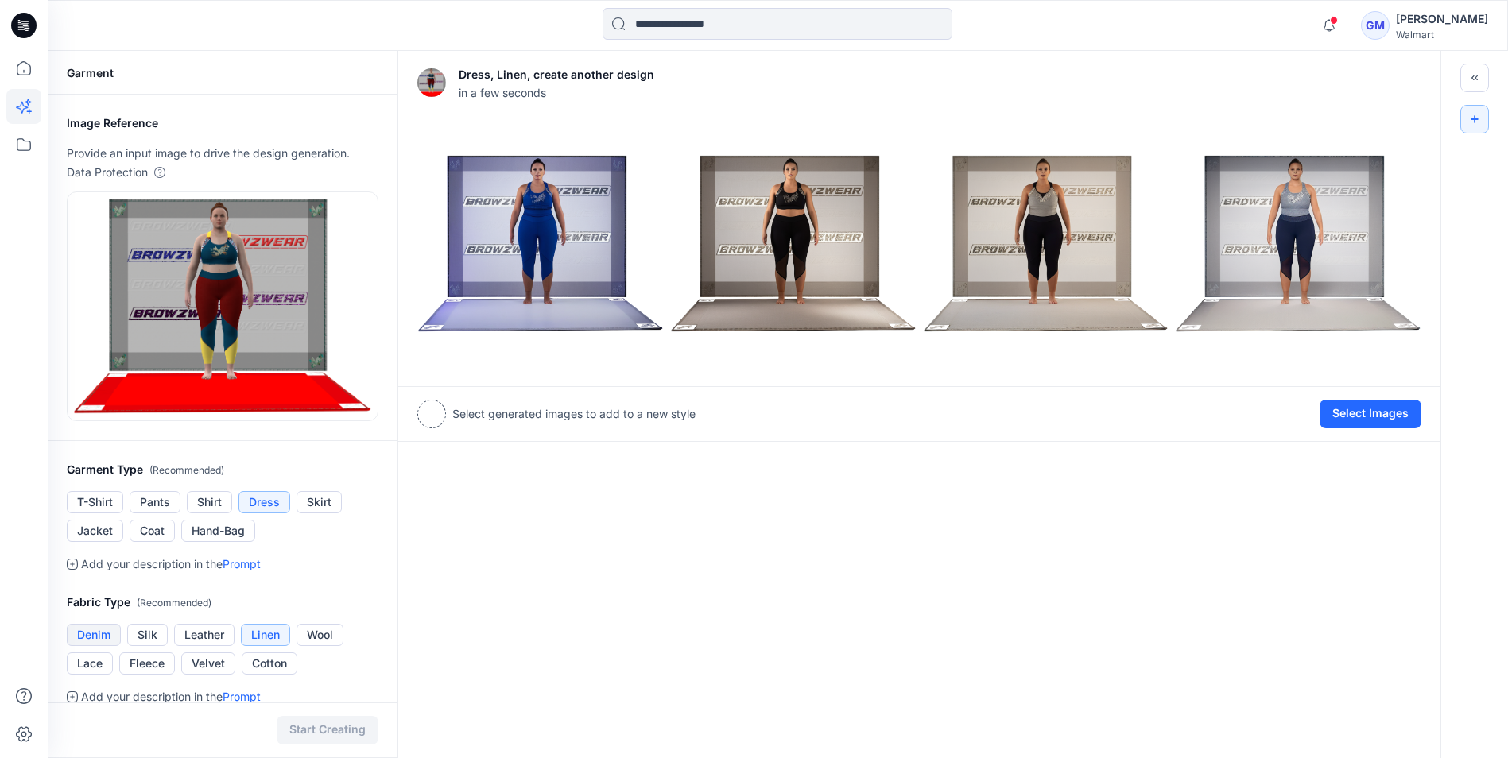
click at [92, 633] on button "Denim" at bounding box center [94, 635] width 54 height 22
click at [334, 730] on button "Start Creating" at bounding box center [328, 730] width 102 height 29
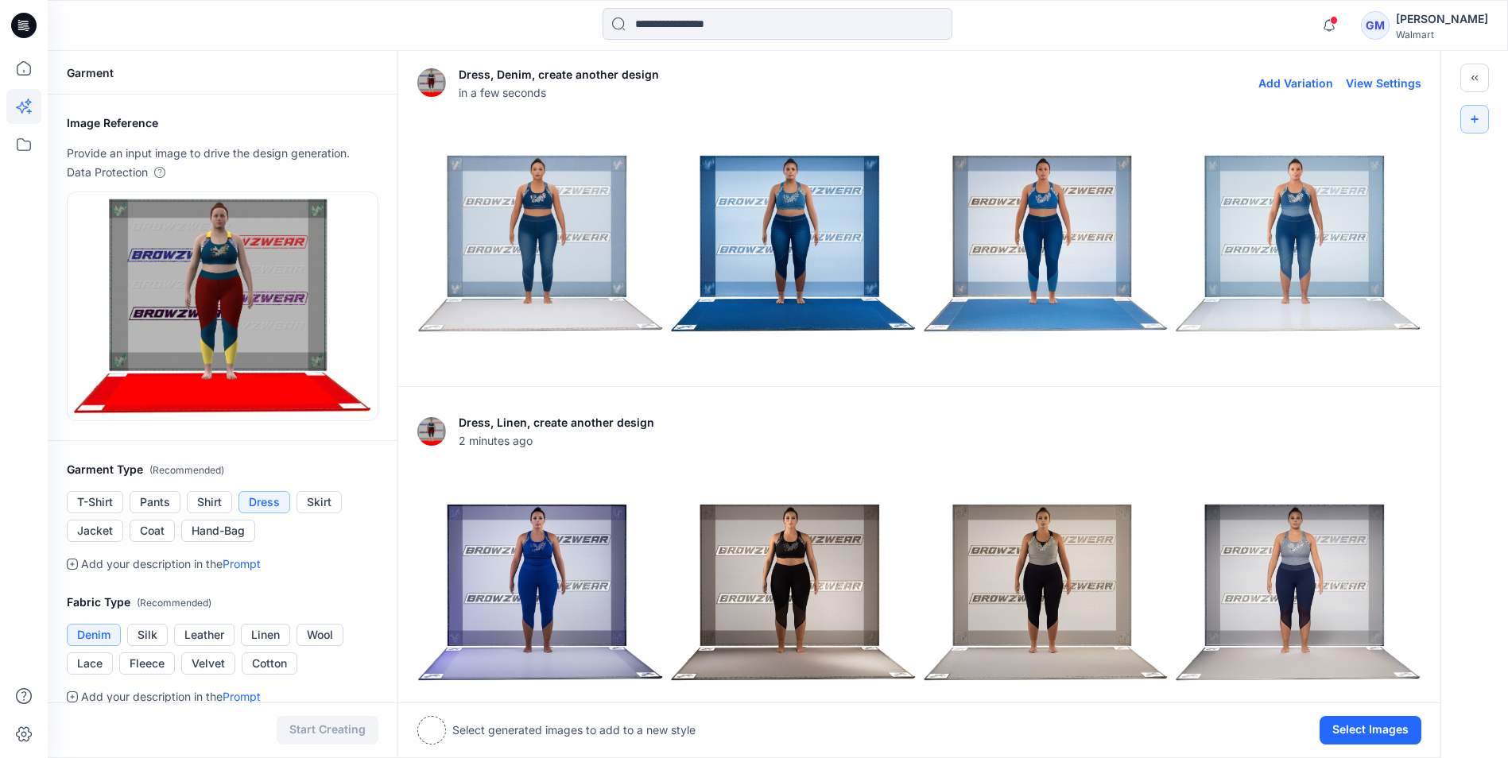
click at [1313, 256] on img at bounding box center [1298, 244] width 245 height 245
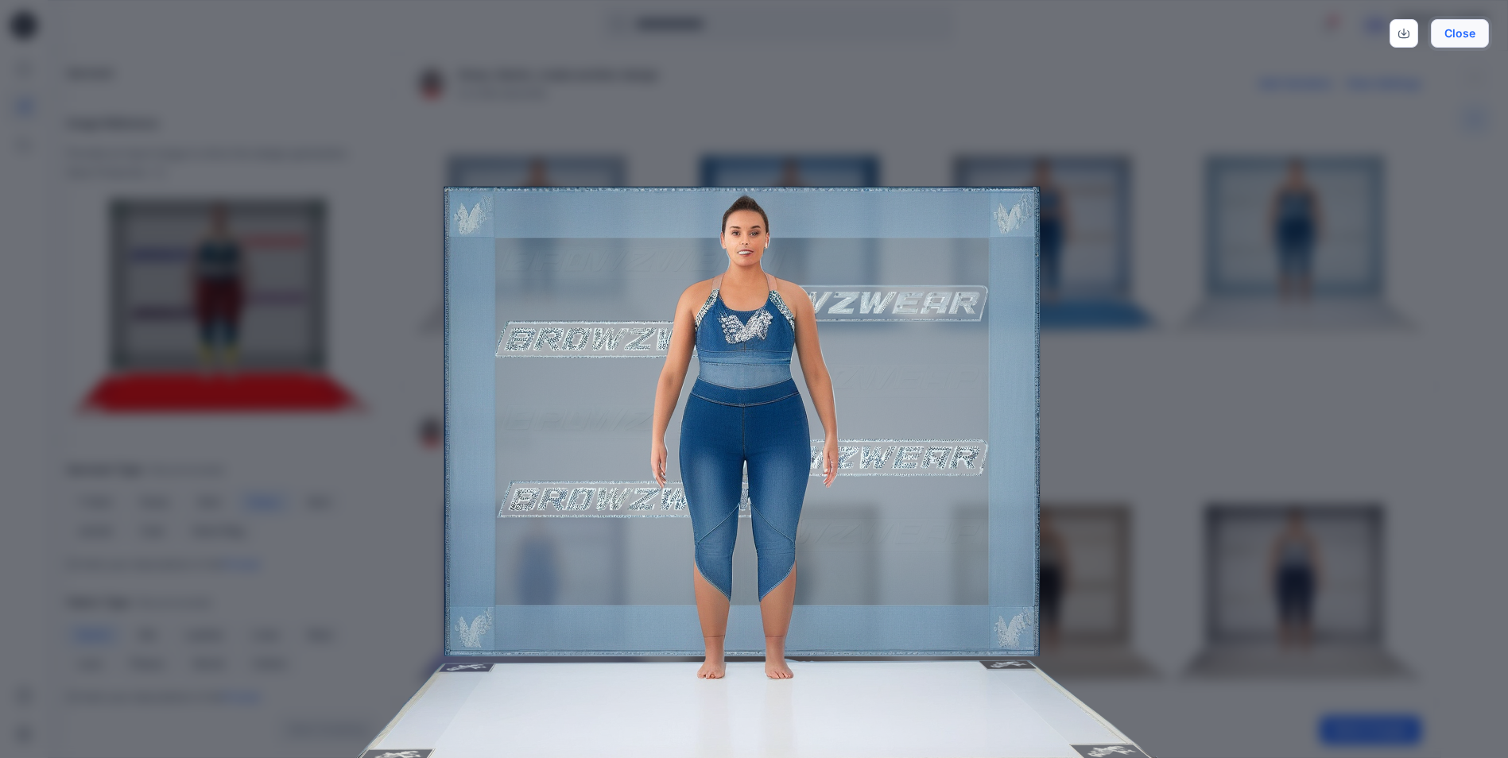
click at [1478, 33] on button "Close" at bounding box center [1460, 33] width 58 height 29
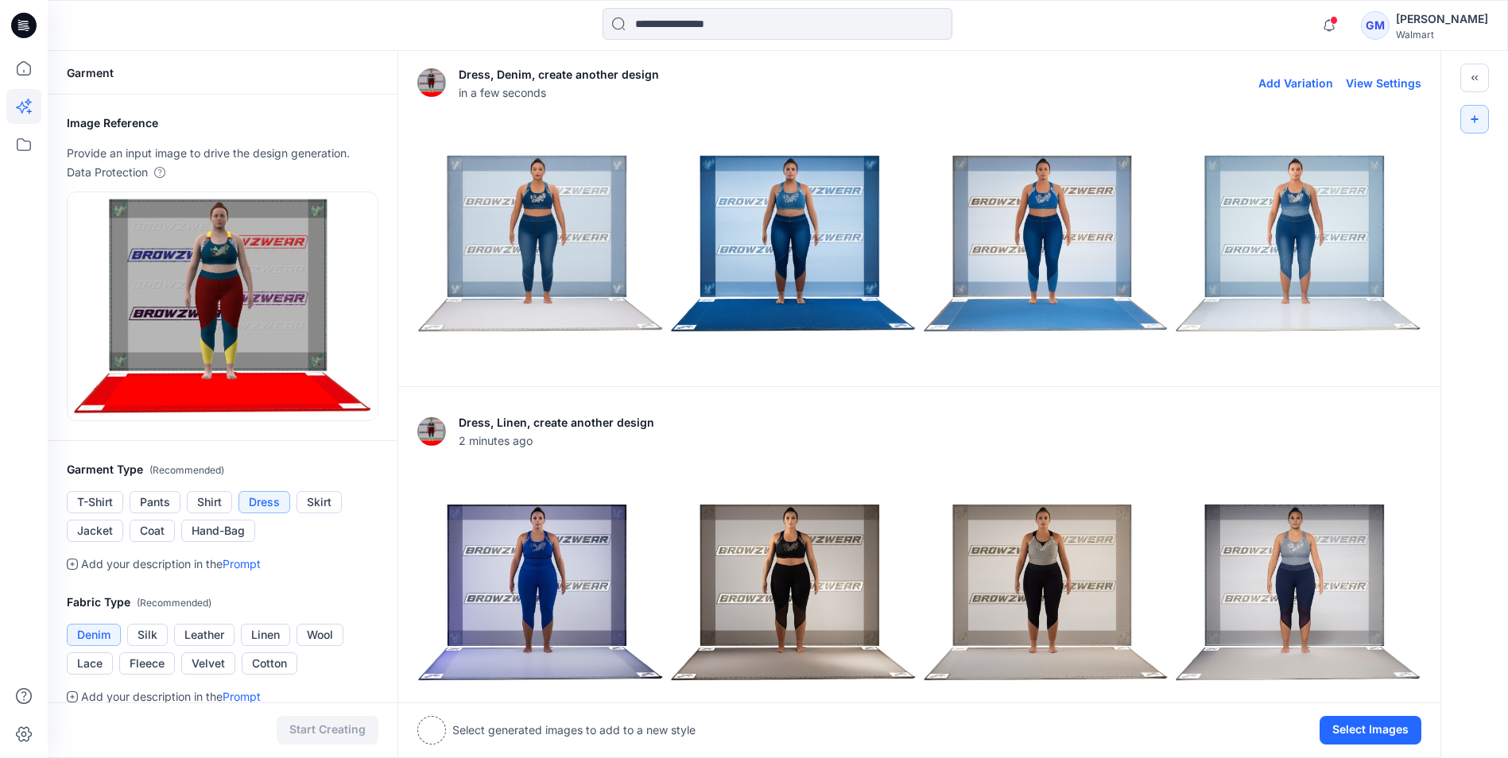
click at [555, 215] on img at bounding box center [540, 244] width 245 height 245
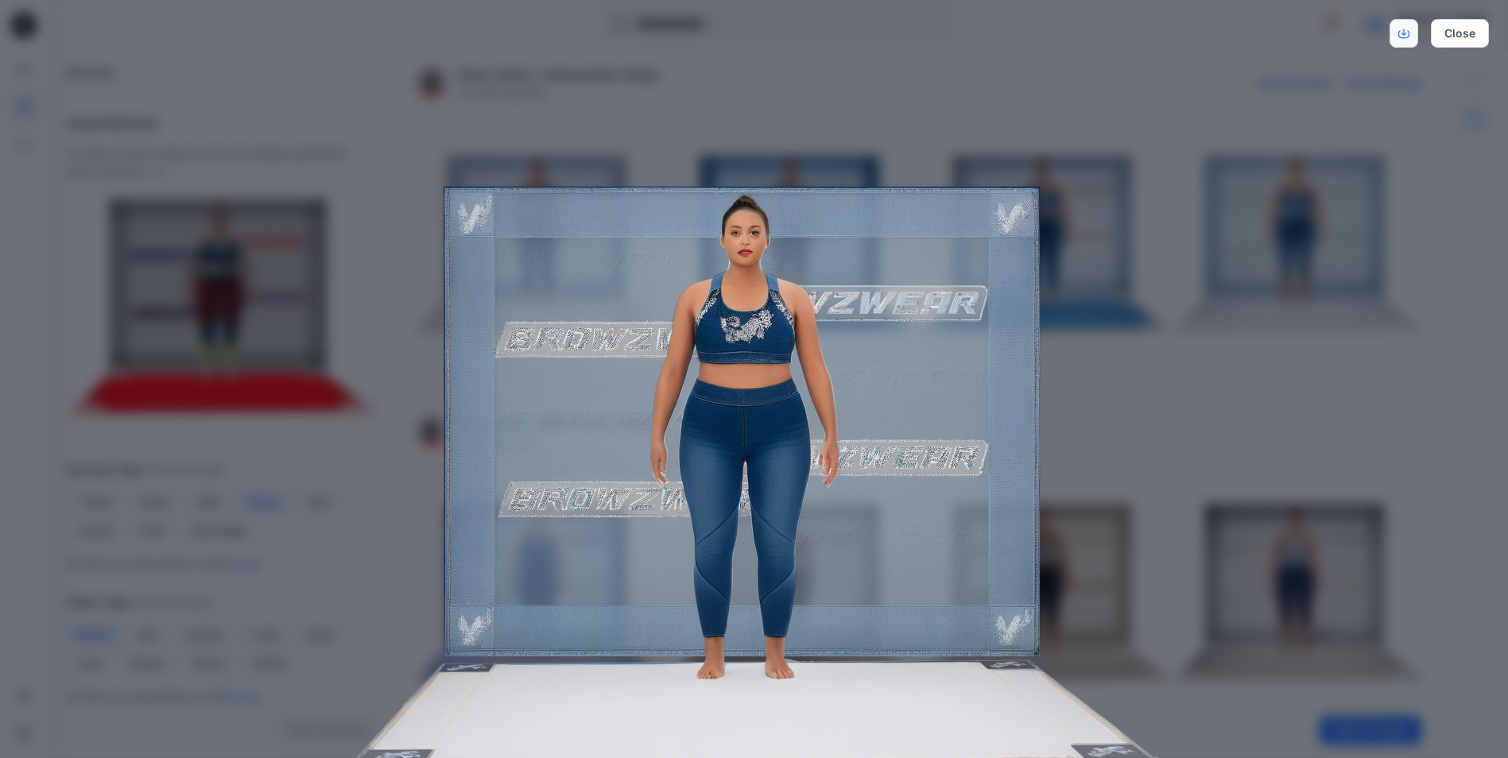
click at [1411, 31] on link "Download" at bounding box center [1403, 33] width 29 height 29
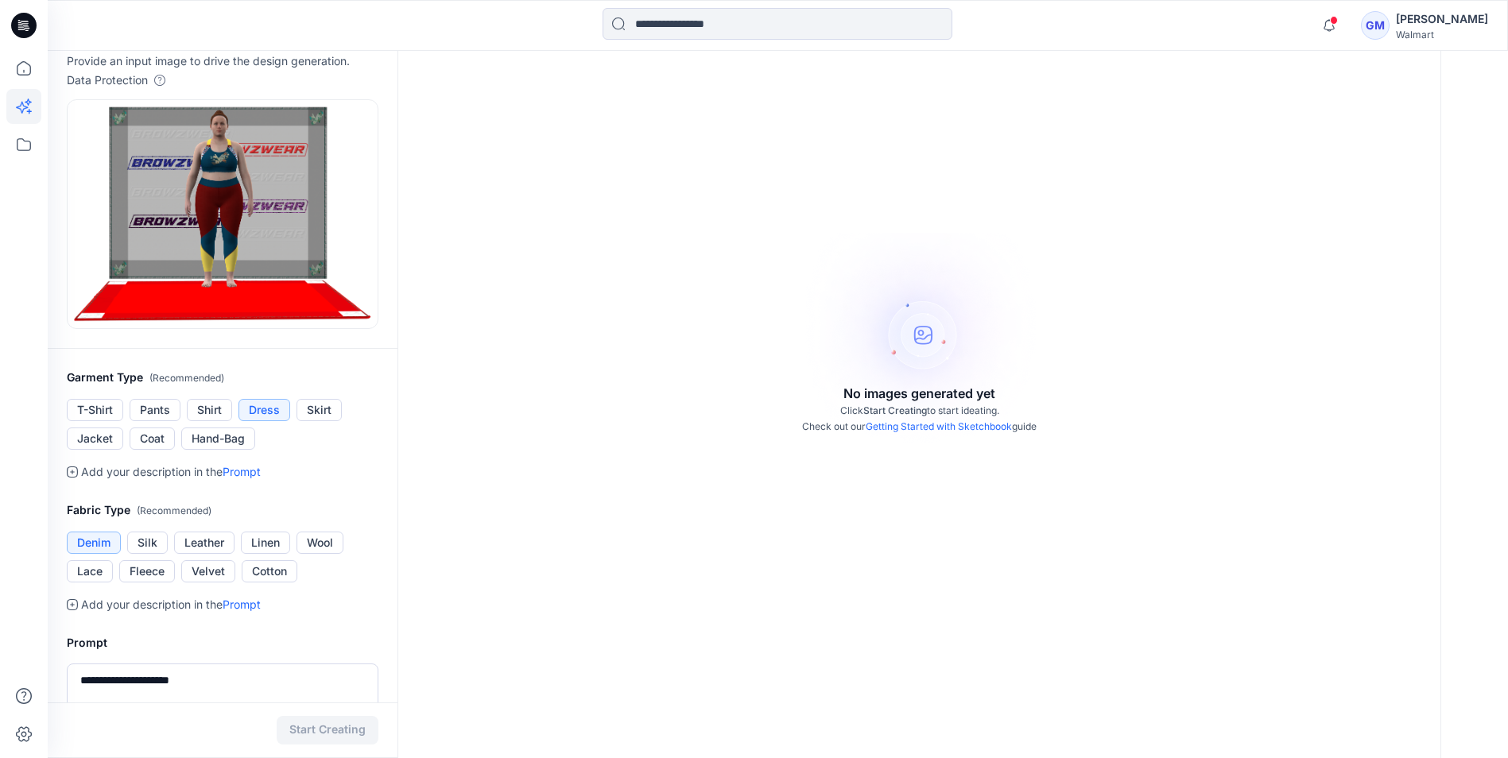
scroll to position [238, 0]
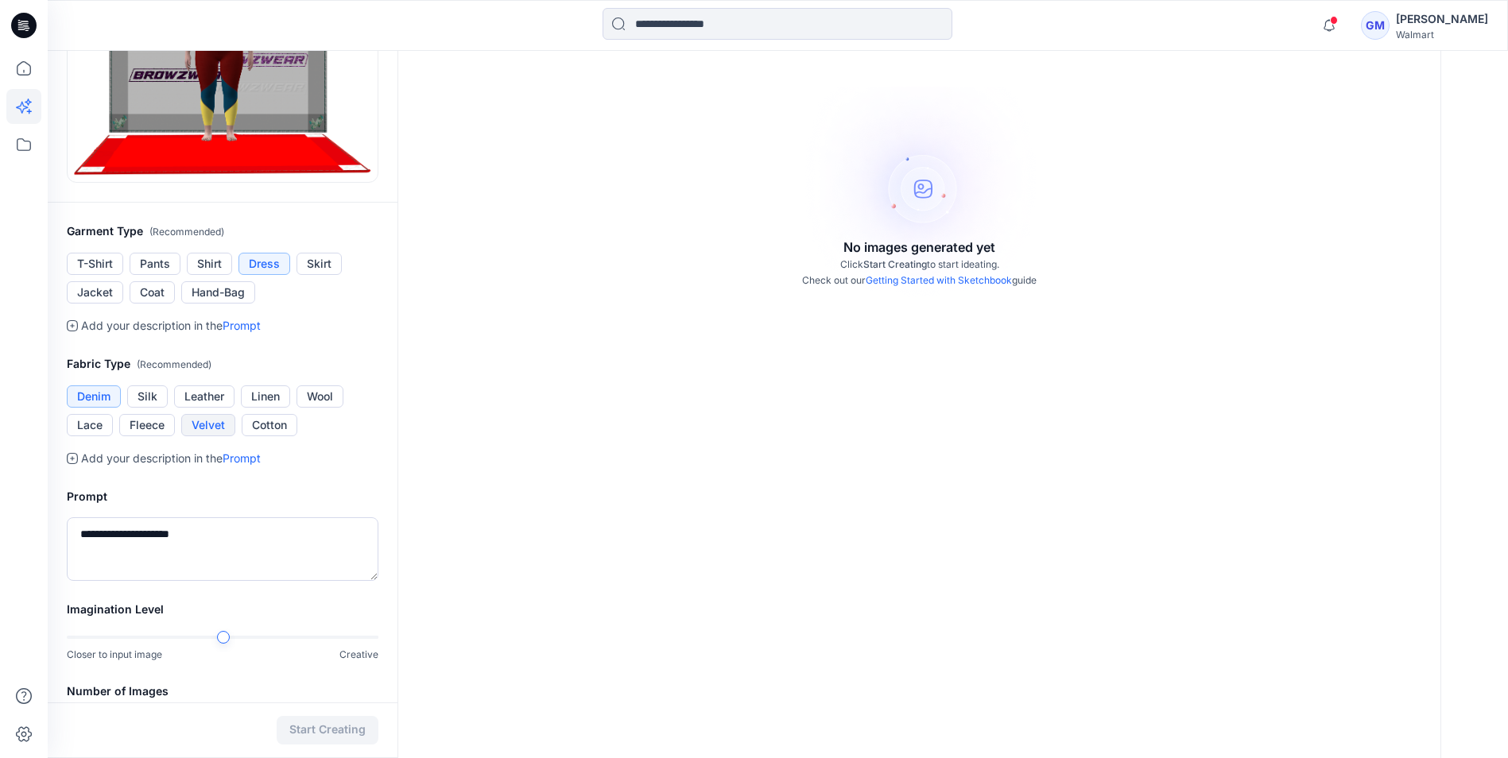
click at [214, 424] on button "Velvet" at bounding box center [208, 425] width 54 height 22
click at [328, 736] on button "Start Creating" at bounding box center [328, 730] width 102 height 29
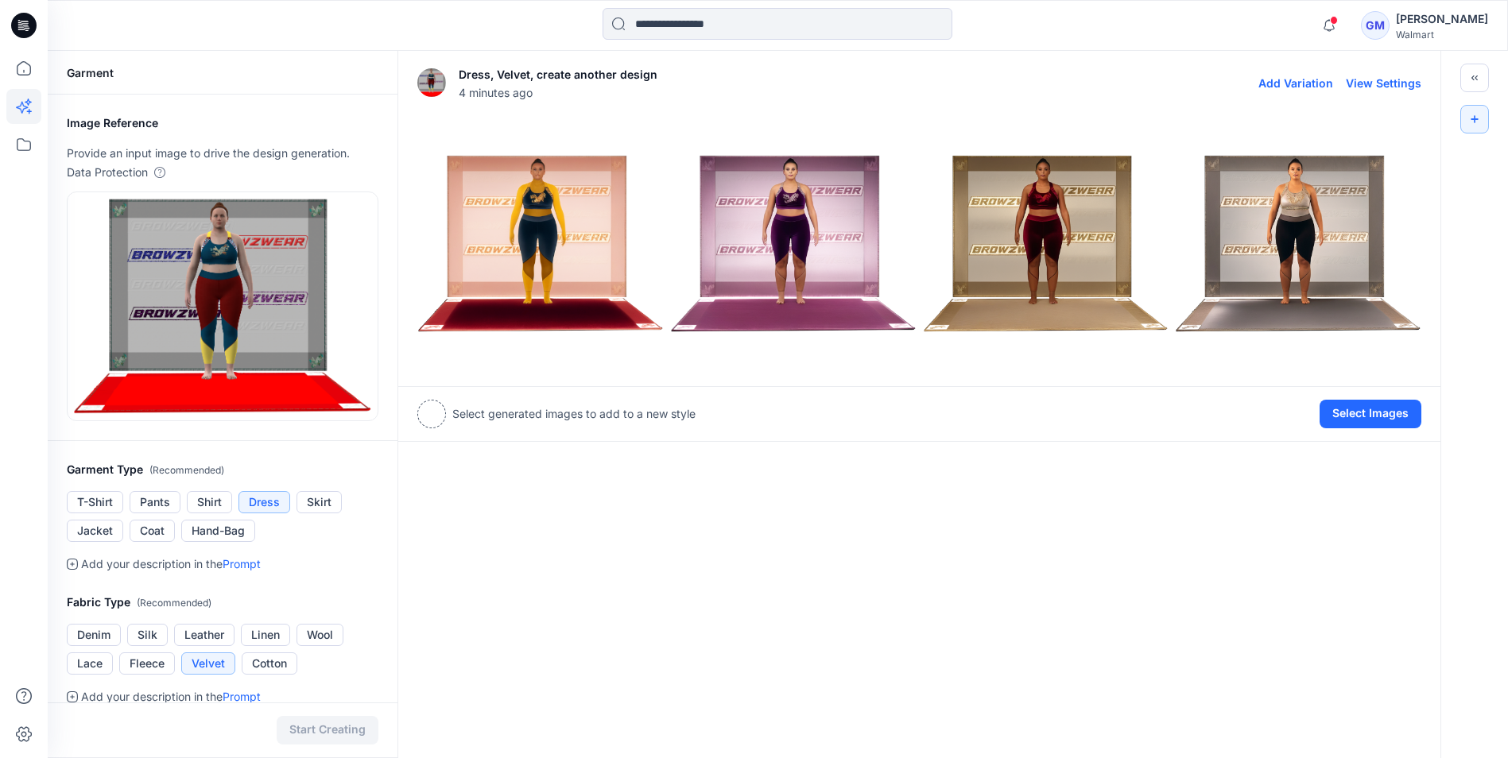
click at [1056, 233] on img at bounding box center [1046, 244] width 245 height 245
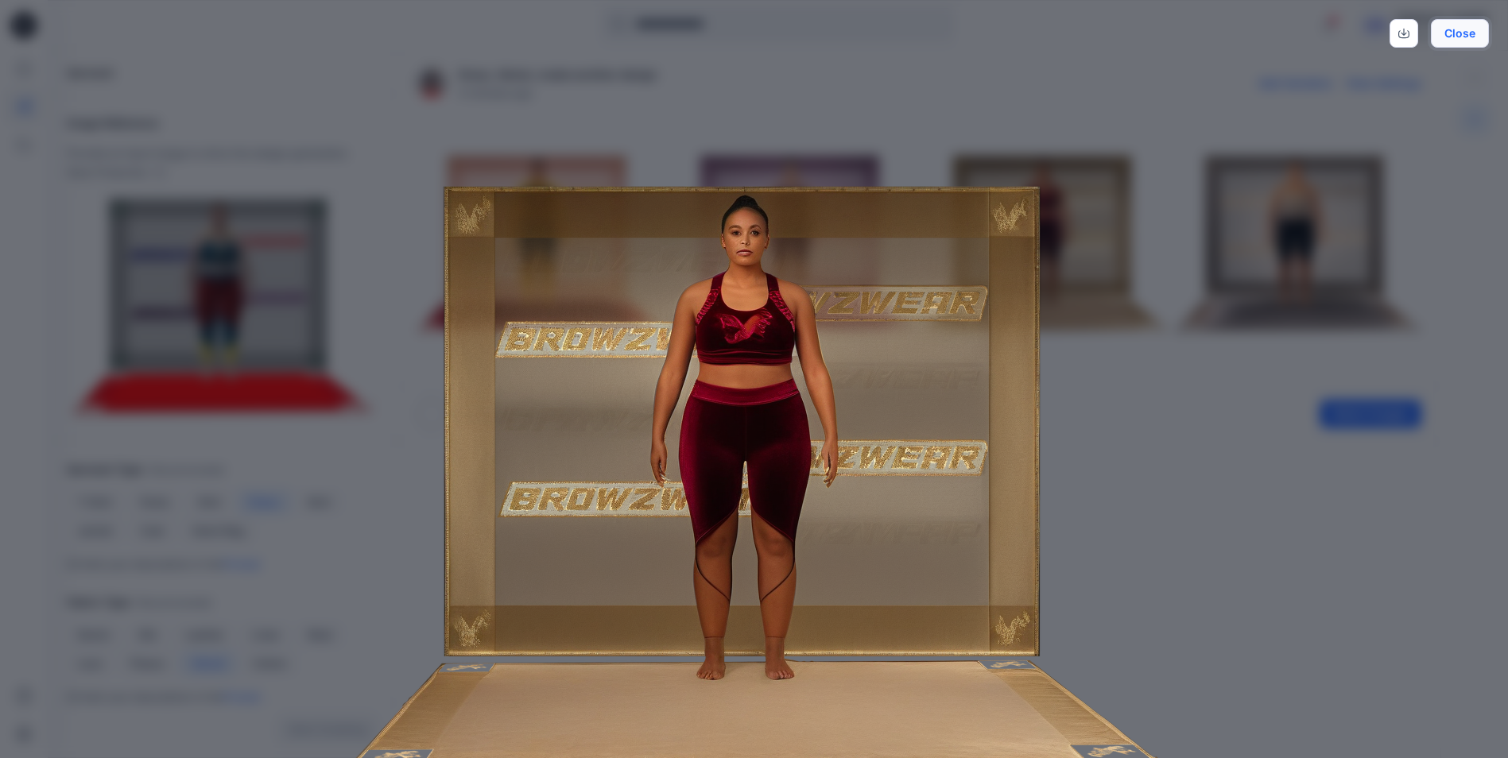
click at [1461, 32] on button "Close" at bounding box center [1460, 33] width 58 height 29
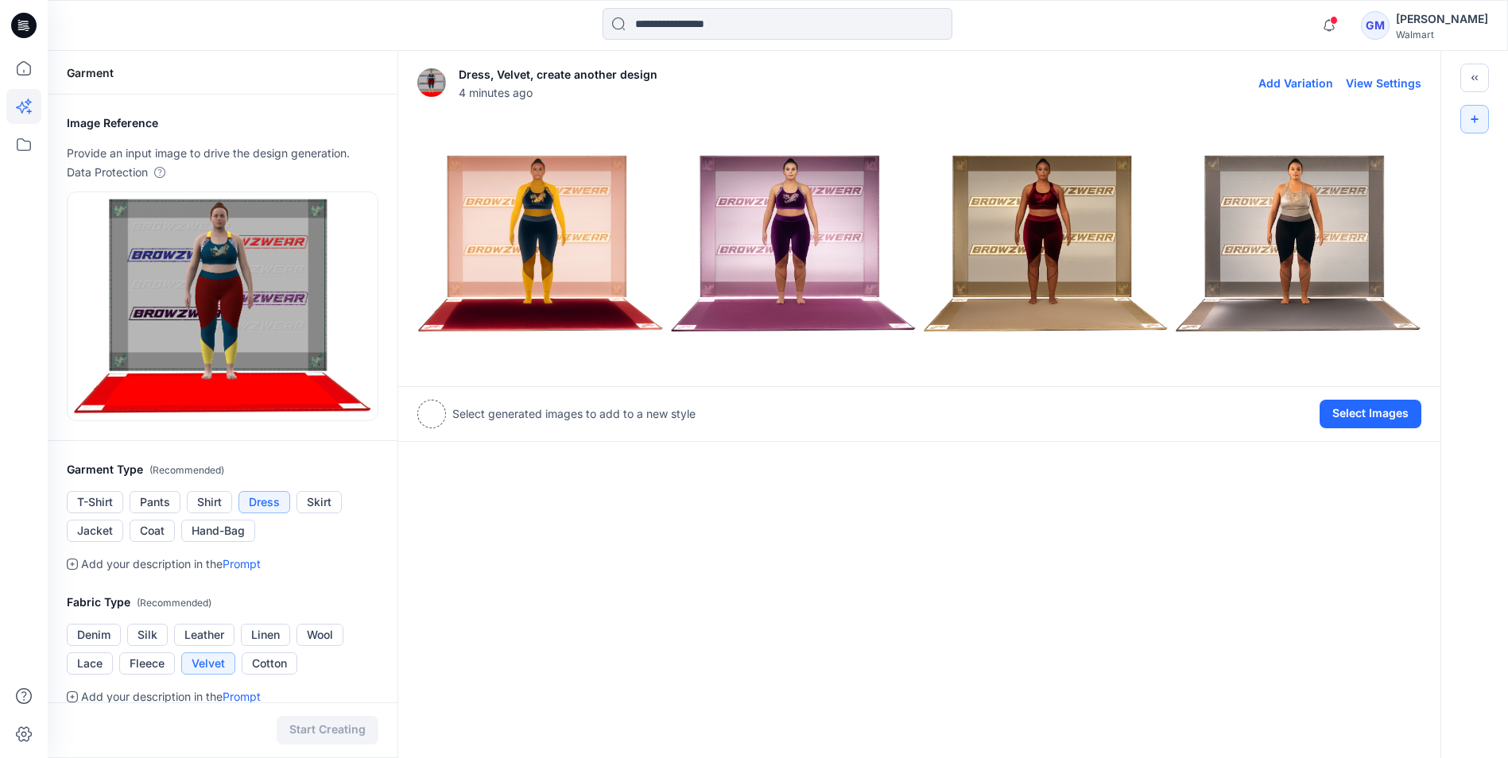
click at [570, 255] on img at bounding box center [540, 244] width 245 height 245
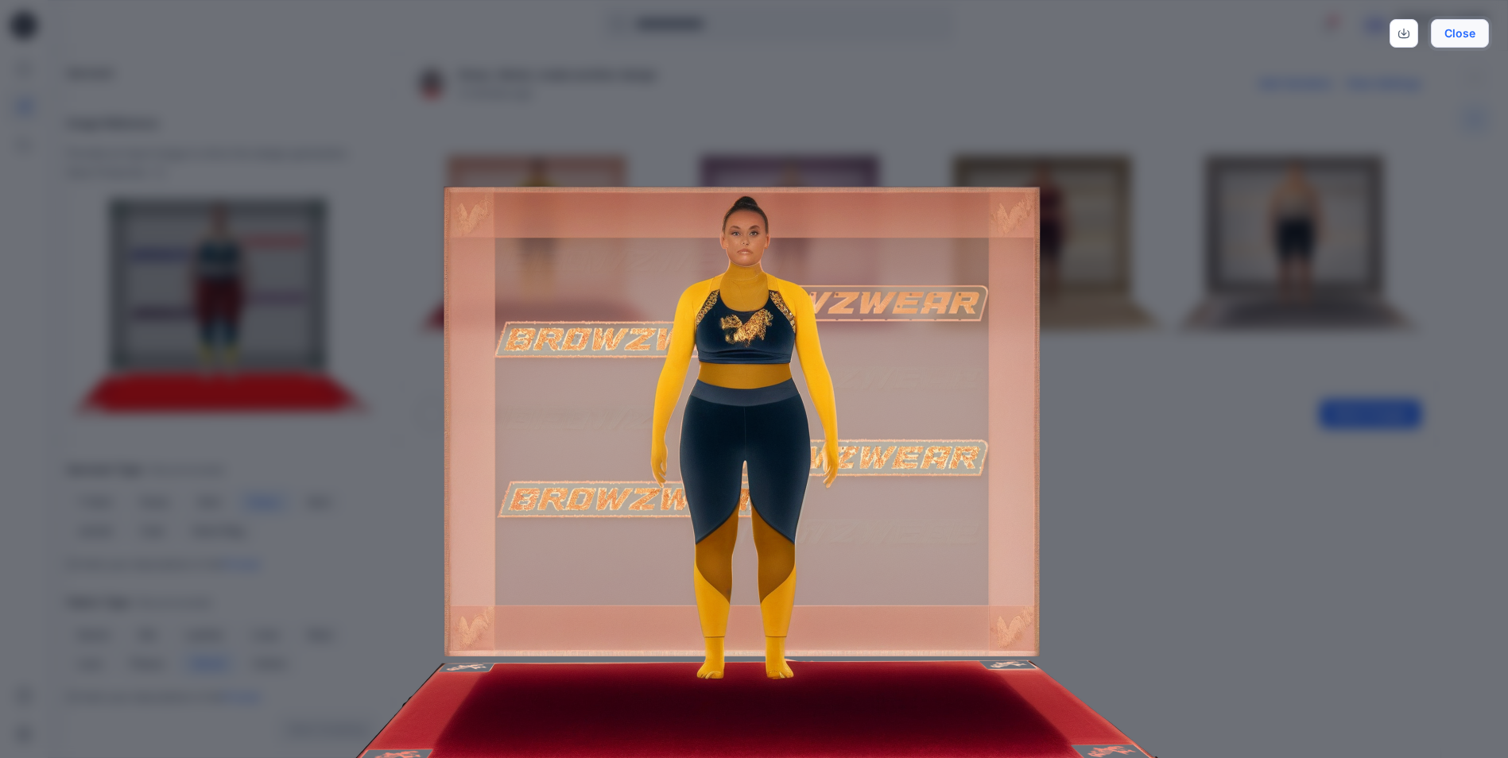
click at [1464, 29] on button "Close" at bounding box center [1460, 33] width 58 height 29
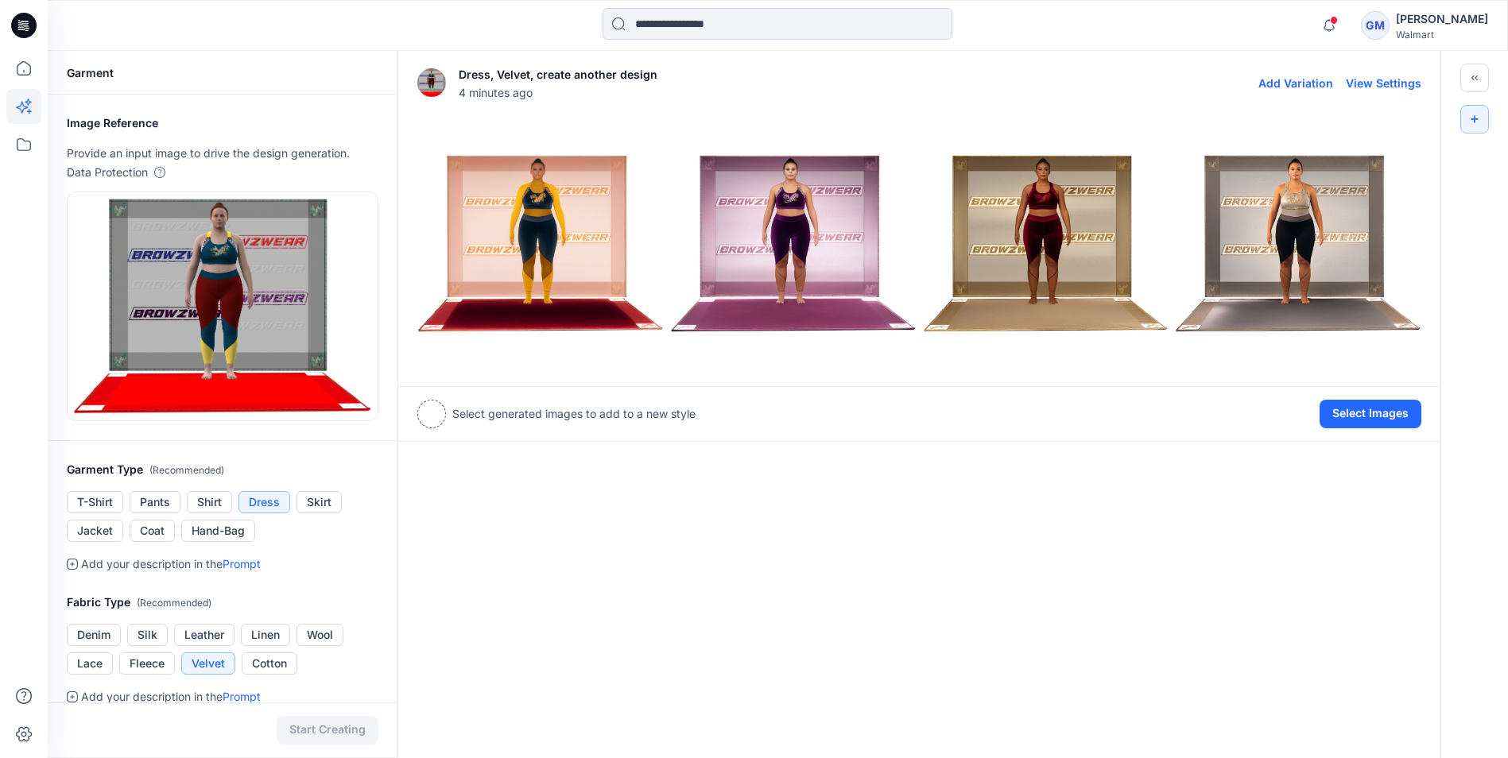
click at [1329, 239] on img at bounding box center [1298, 244] width 245 height 245
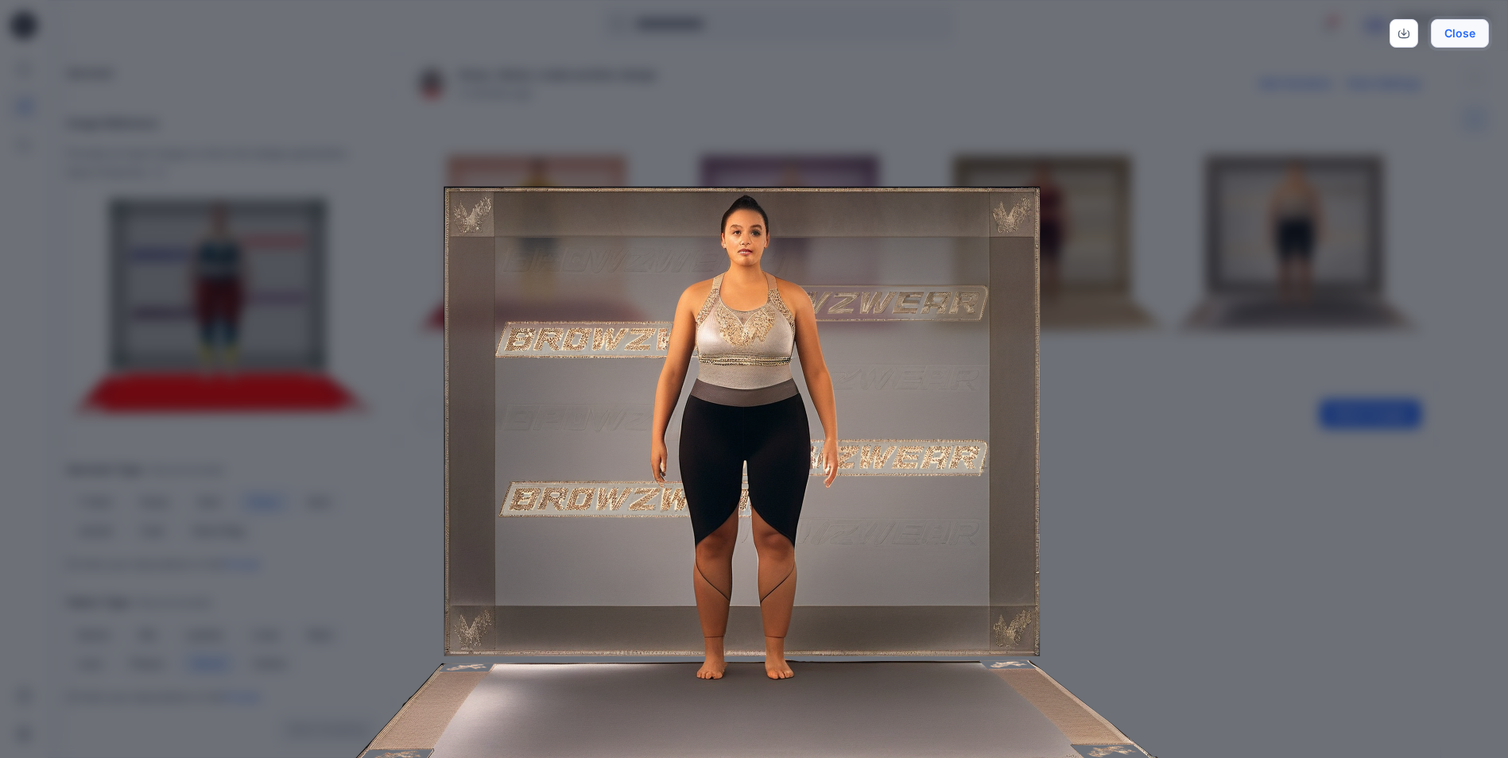
click at [1466, 25] on button "Close" at bounding box center [1460, 33] width 58 height 29
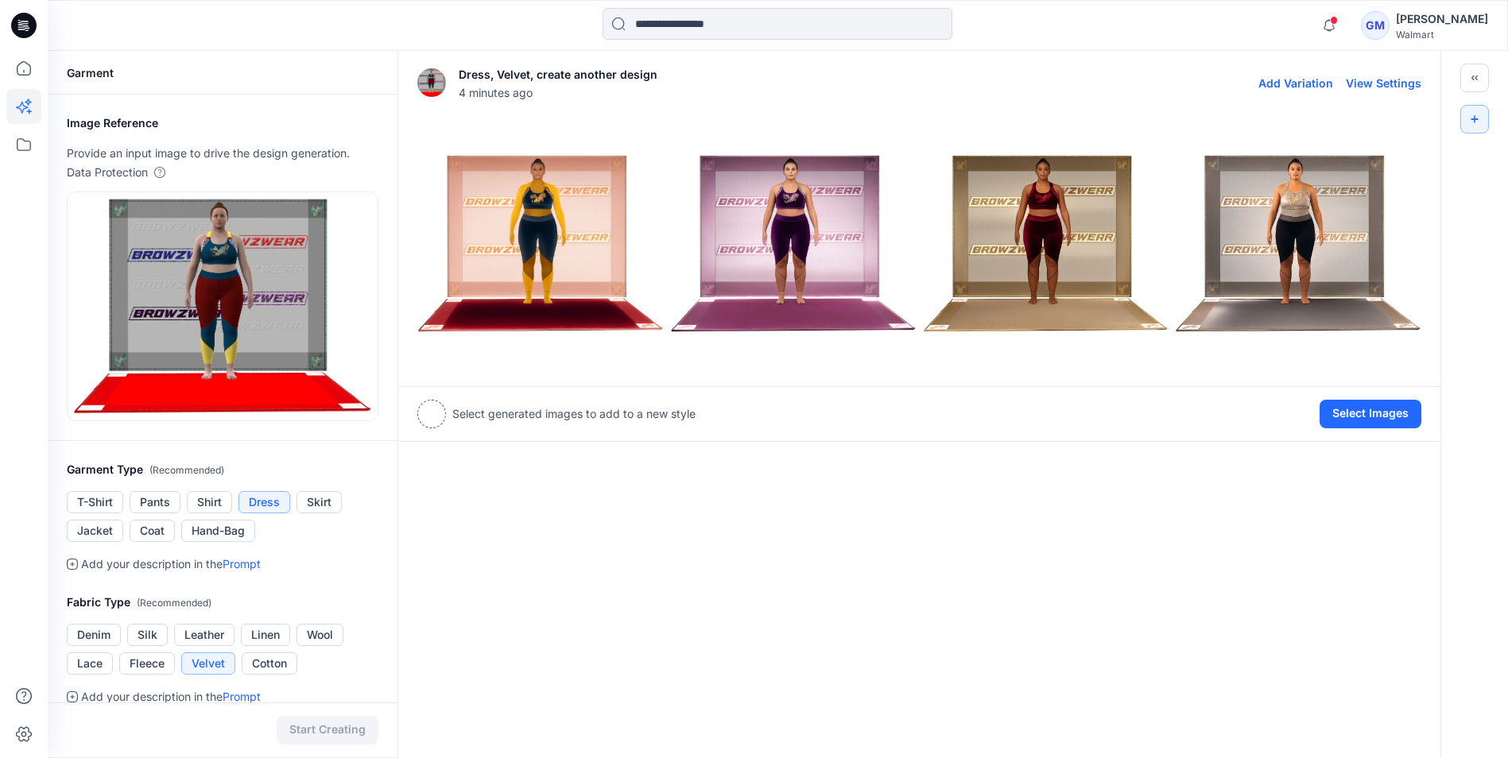
click at [1044, 201] on img at bounding box center [1046, 244] width 245 height 245
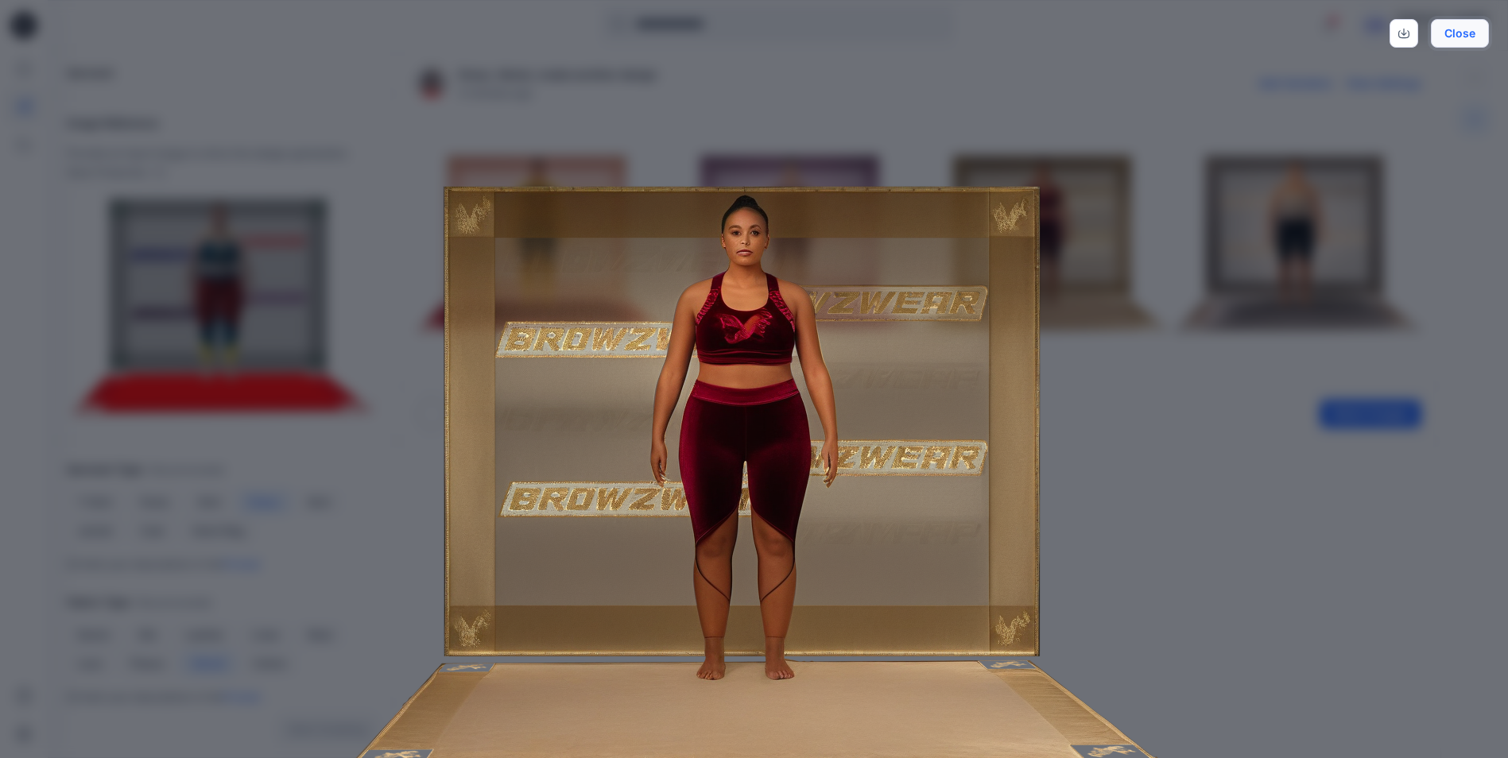
click at [1466, 33] on button "Close" at bounding box center [1460, 33] width 58 height 29
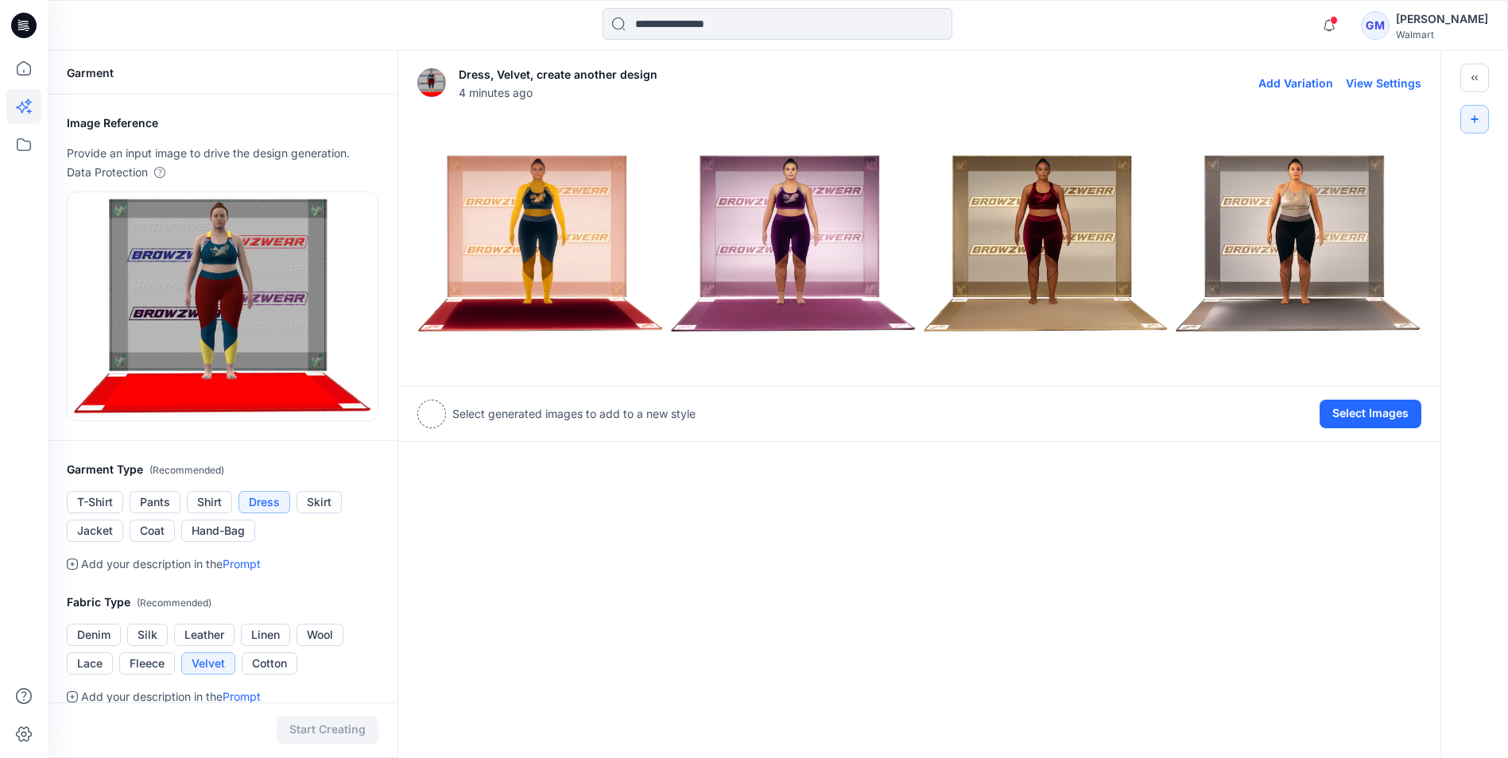
click at [778, 238] on img at bounding box center [793, 244] width 245 height 245
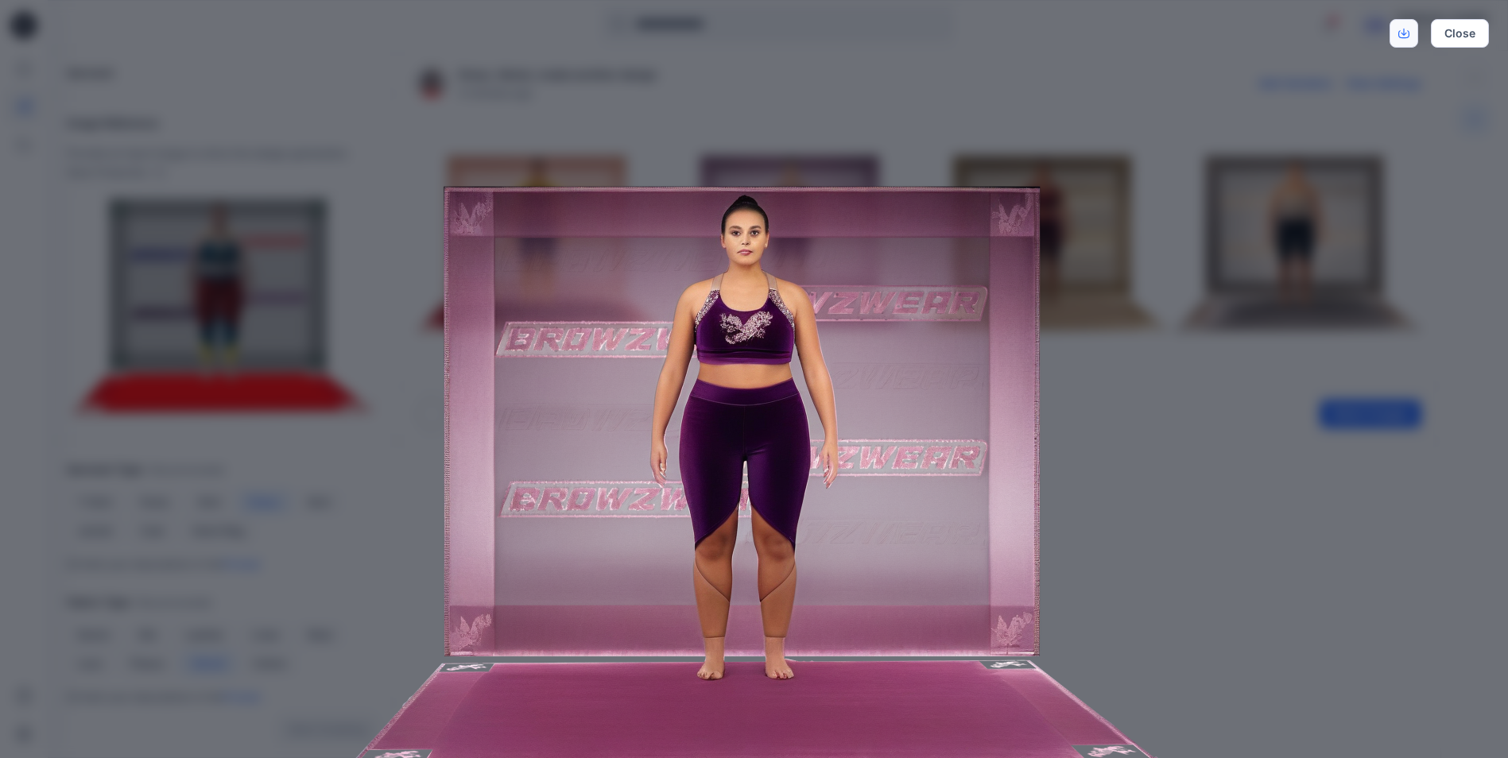
click at [1402, 31] on icon "Download" at bounding box center [1403, 33] width 11 height 11
click at [1476, 17] on div "Close" at bounding box center [754, 379] width 1508 height 758
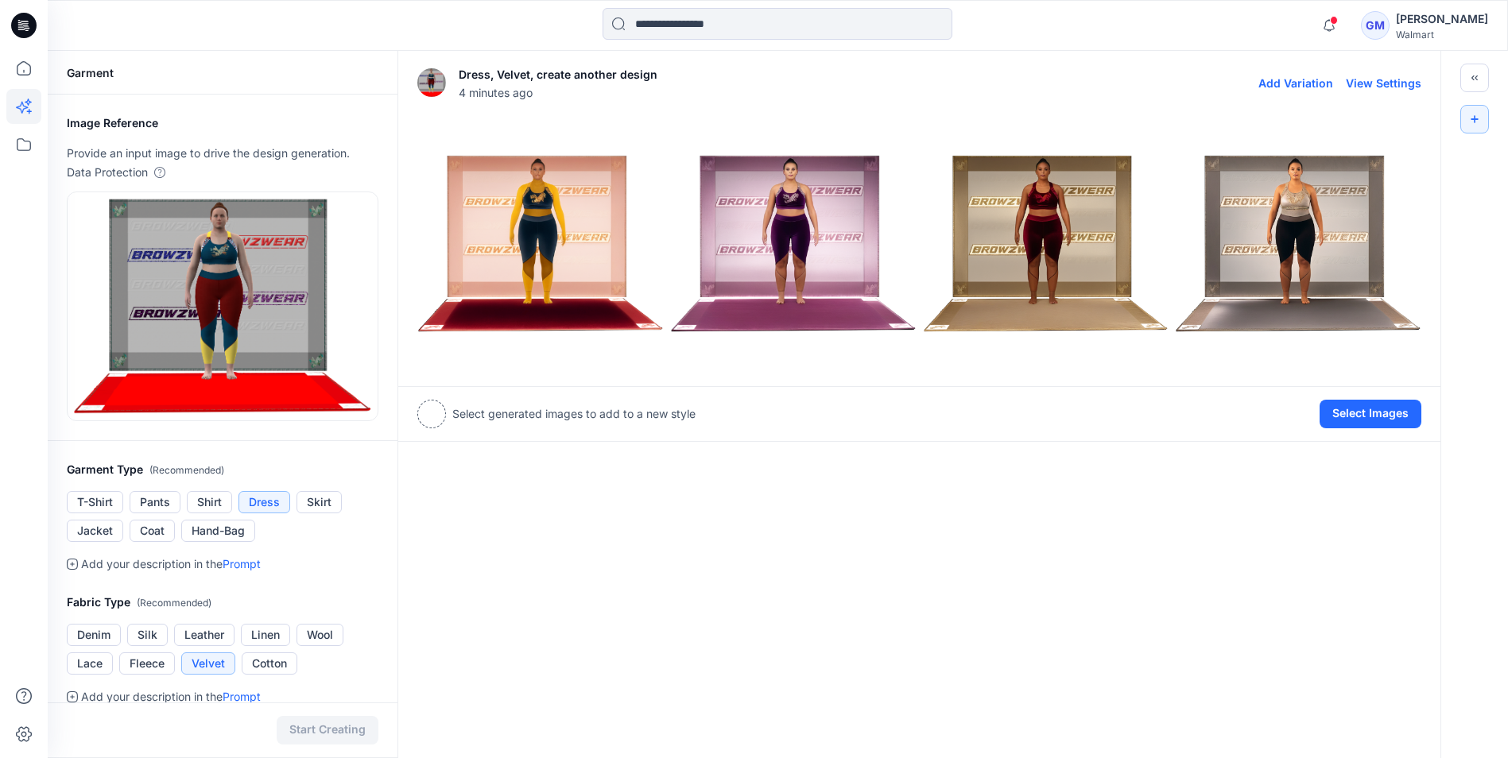
click at [1298, 212] on img at bounding box center [1298, 244] width 245 height 245
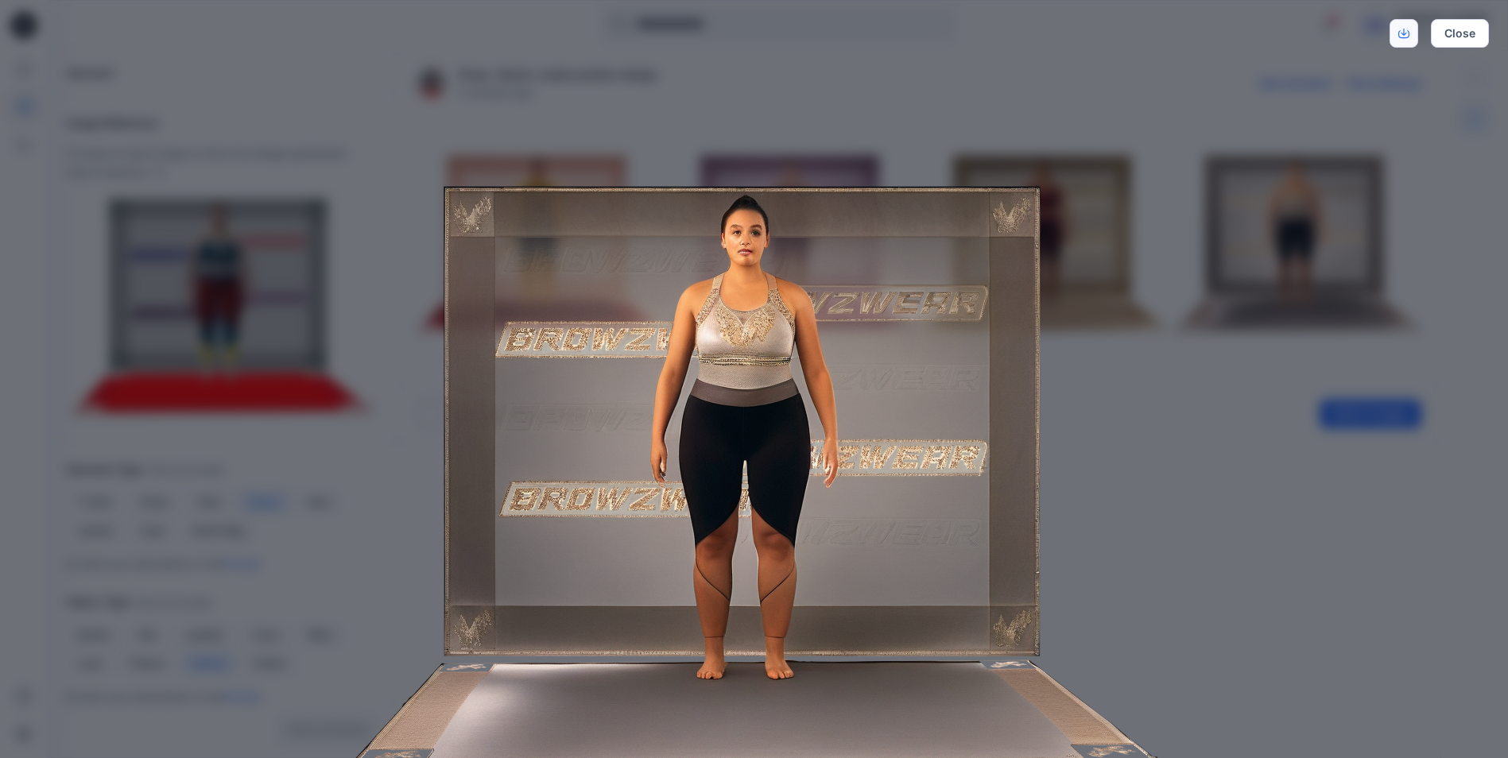
click at [1399, 30] on icon "Download" at bounding box center [1403, 33] width 11 height 11
click at [1464, 36] on button "Close" at bounding box center [1460, 33] width 58 height 29
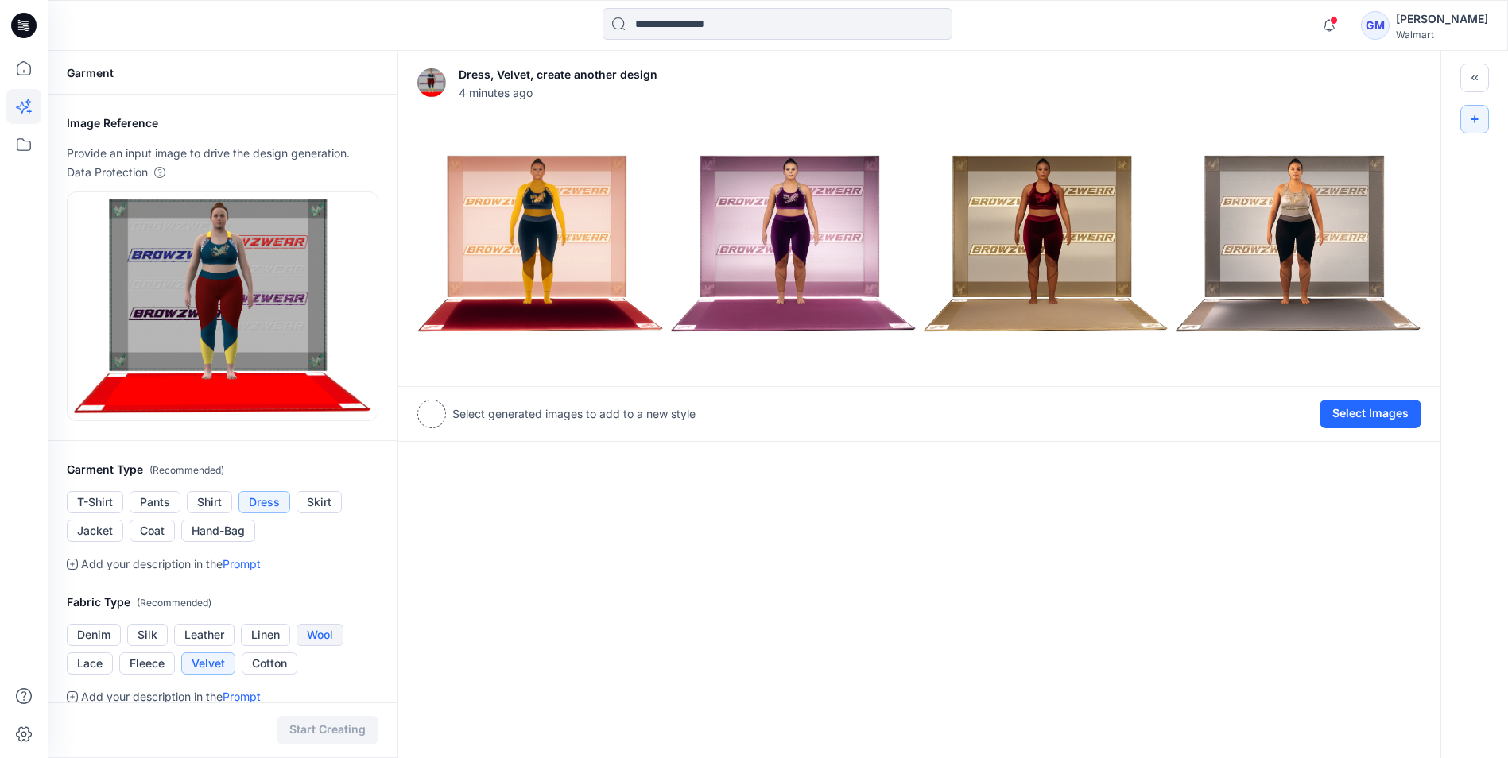
click at [318, 634] on button "Wool" at bounding box center [319, 635] width 47 height 22
click at [330, 729] on button "Start Creating" at bounding box center [328, 730] width 102 height 29
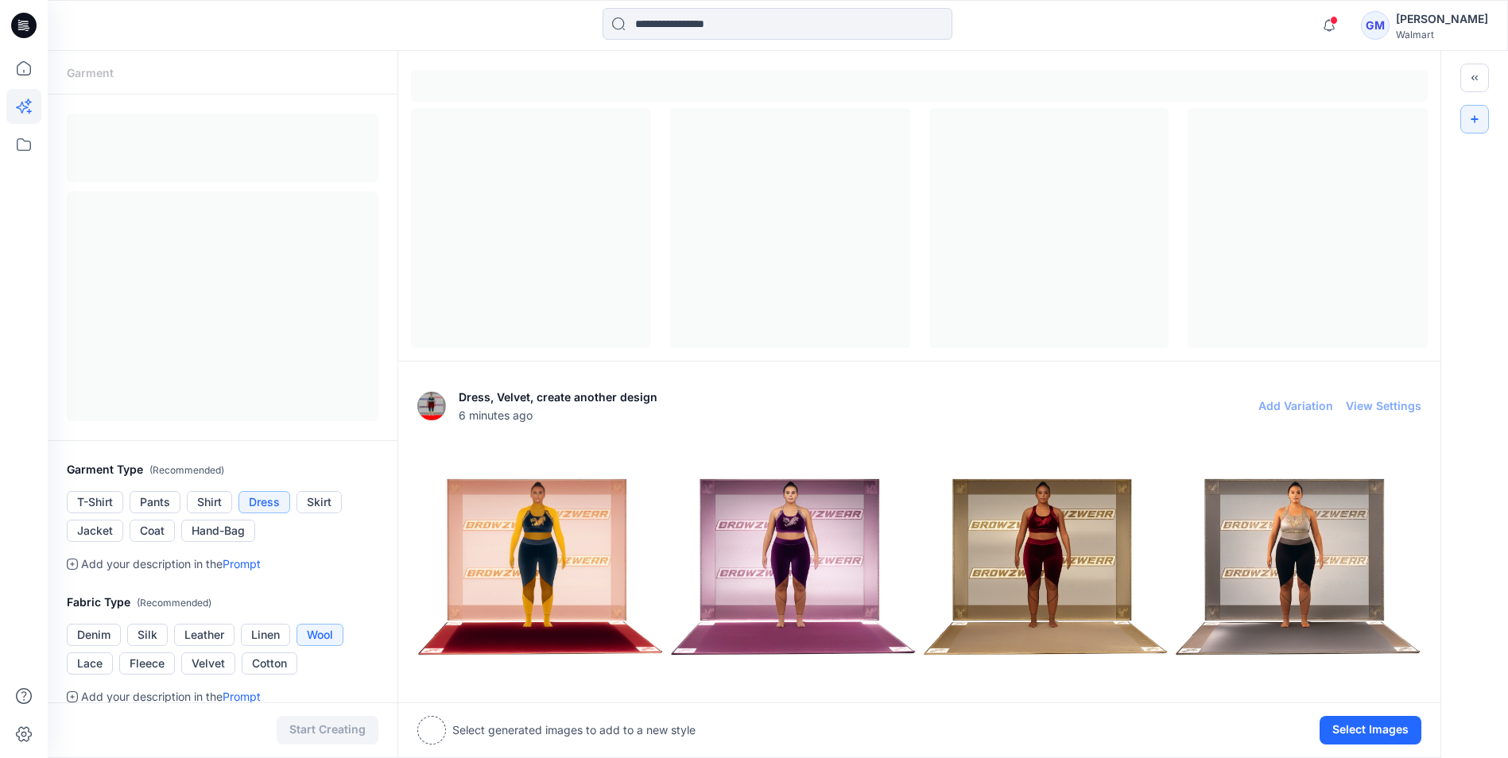
scroll to position [6, 0]
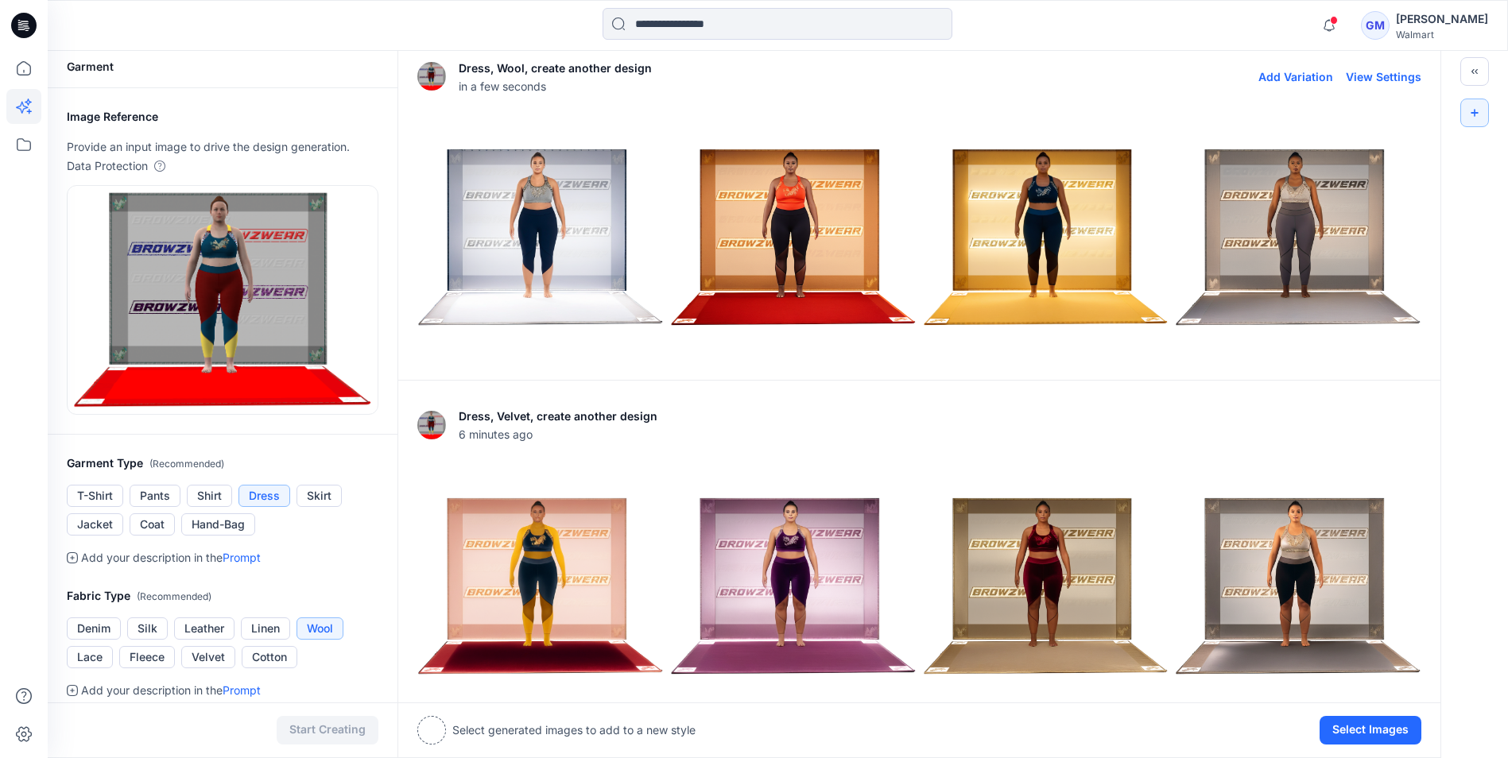
click at [803, 198] on img at bounding box center [793, 237] width 245 height 245
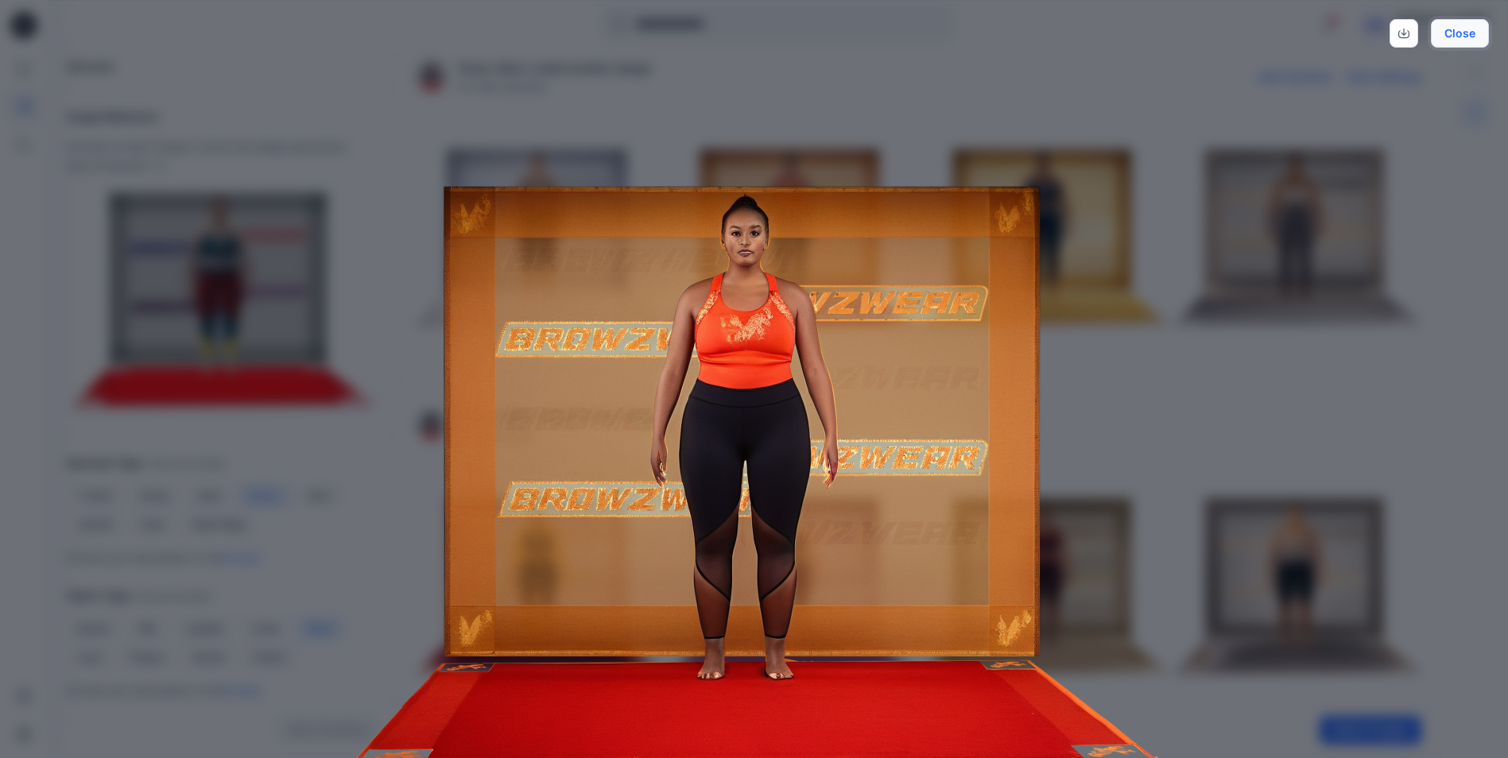
click at [1472, 32] on button "Close" at bounding box center [1460, 33] width 58 height 29
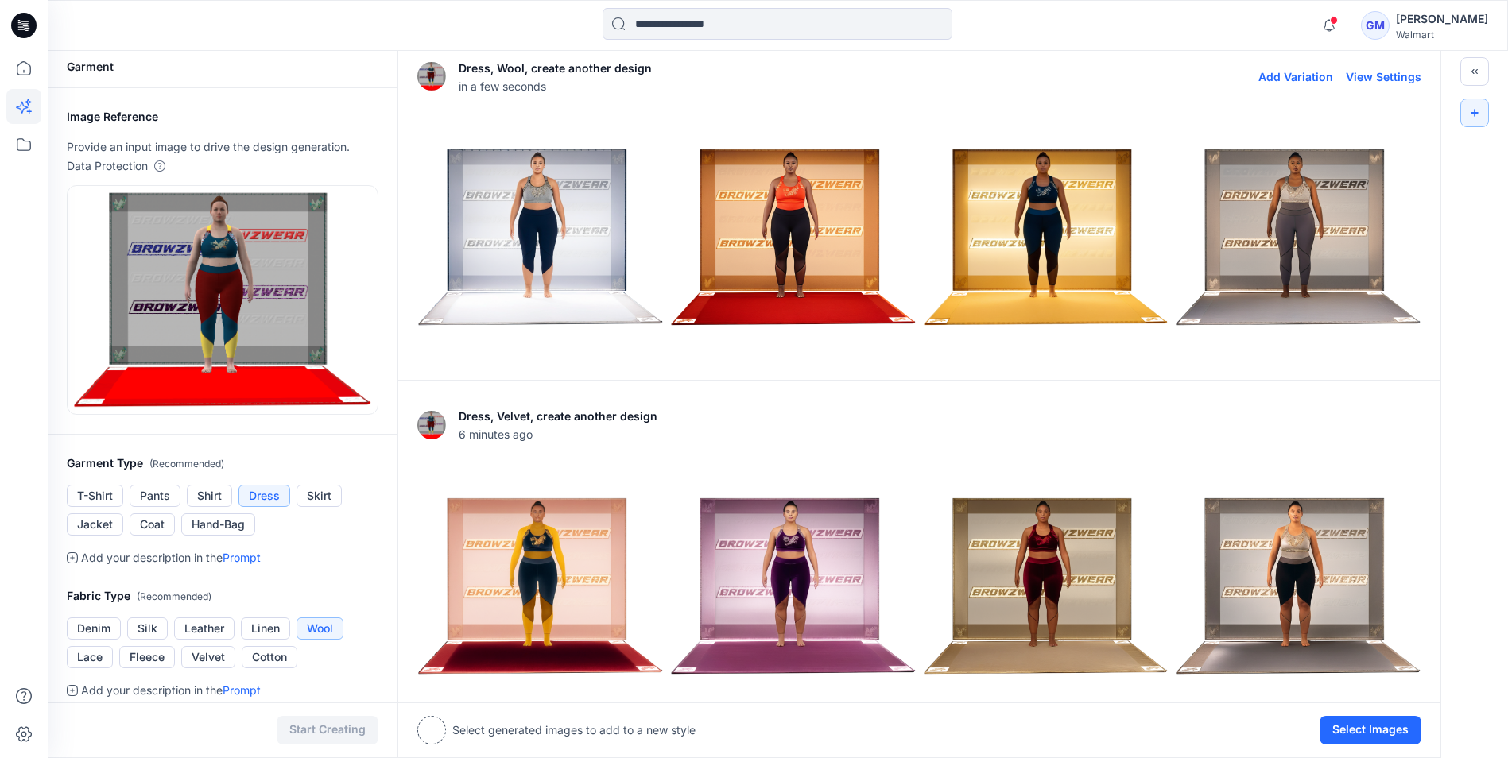
click at [543, 232] on img at bounding box center [540, 237] width 245 height 245
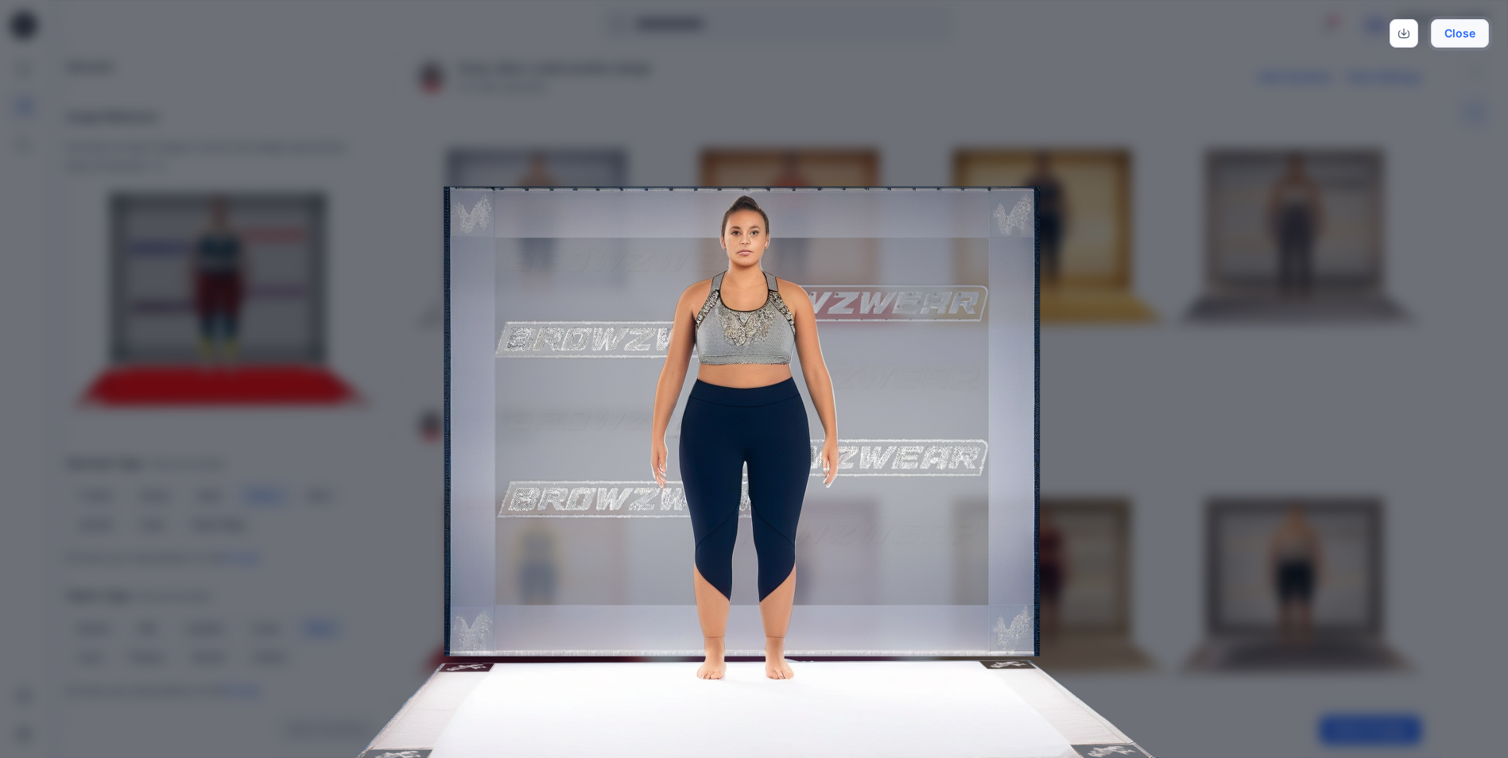
click at [1459, 37] on button "Close" at bounding box center [1460, 33] width 58 height 29
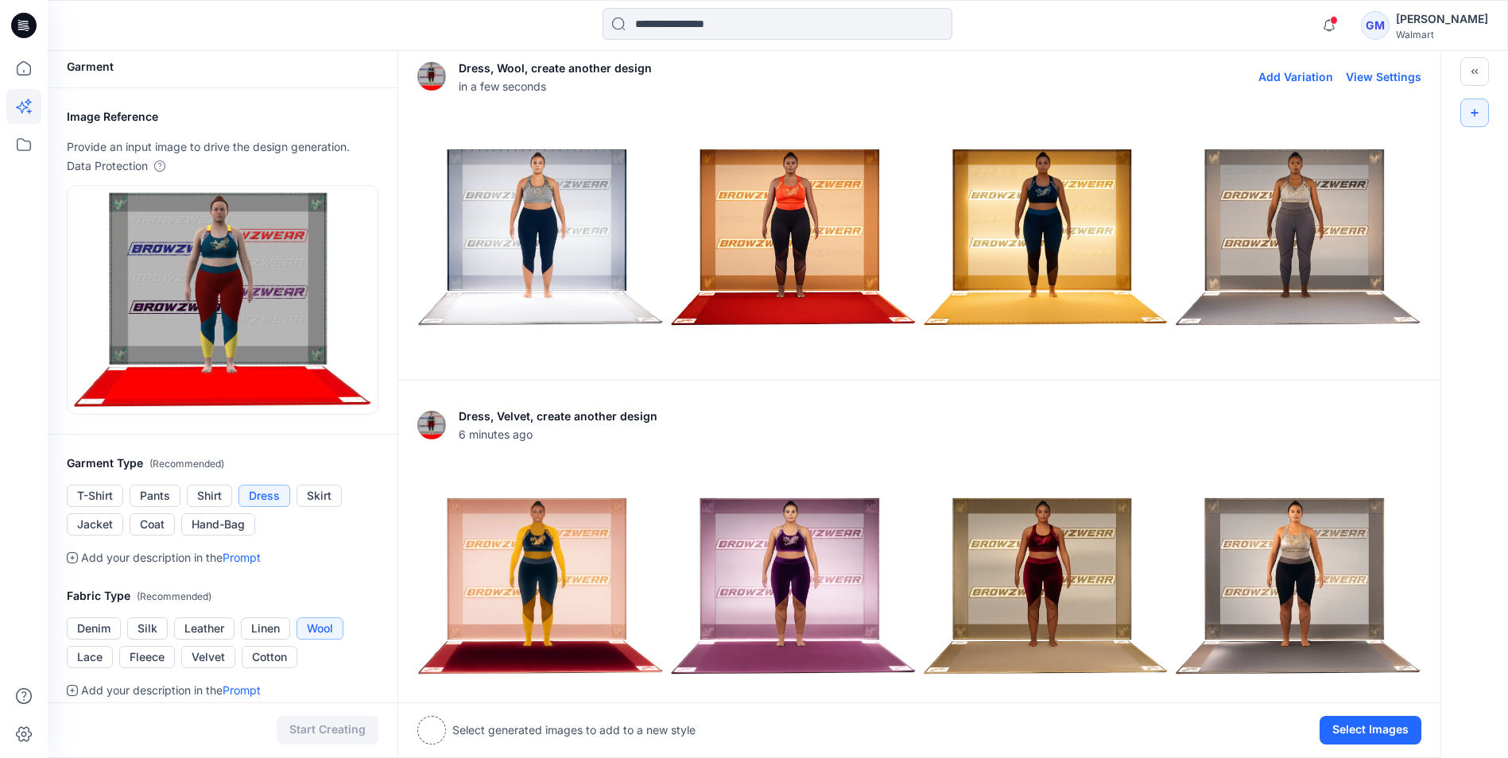
click at [1094, 221] on img at bounding box center [1046, 237] width 245 height 245
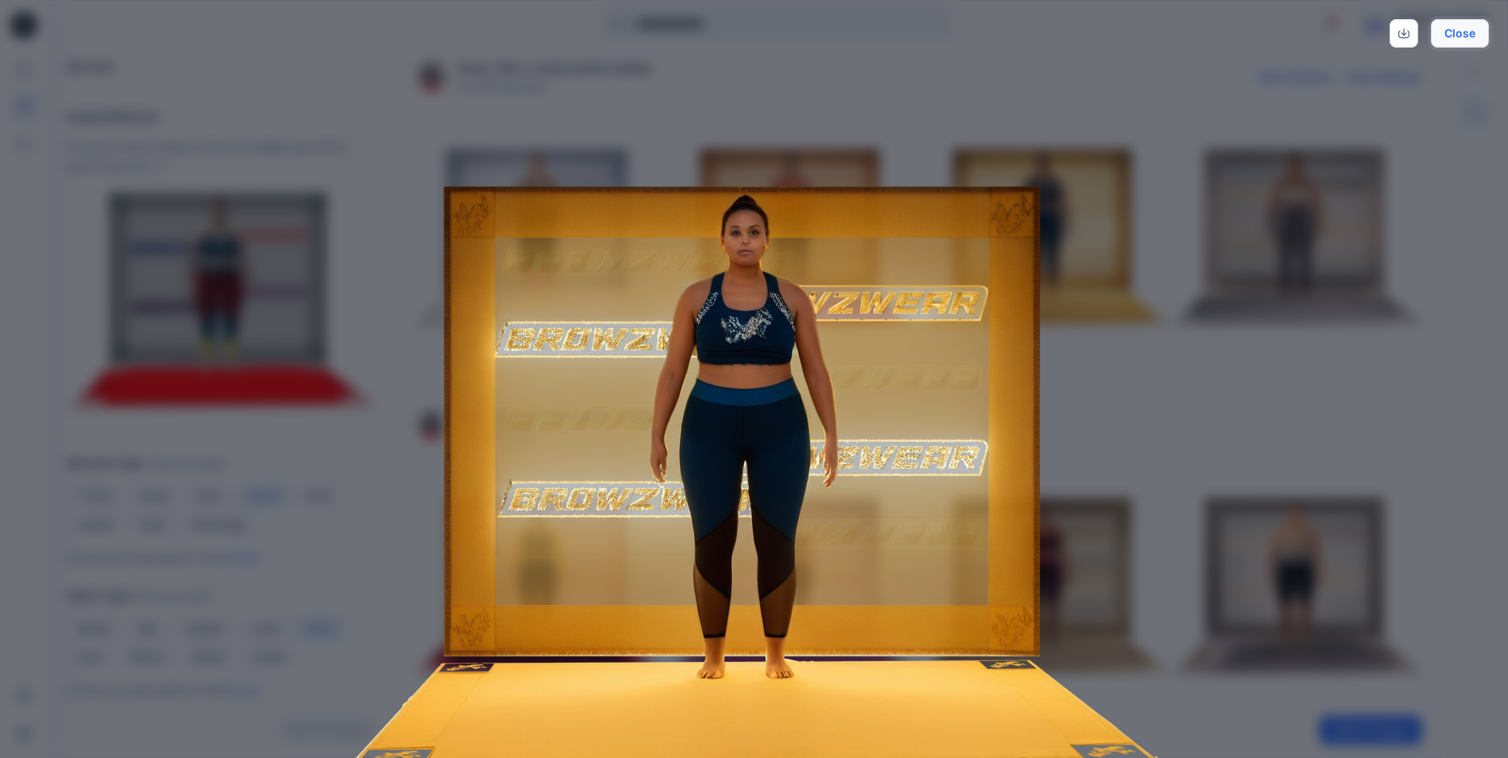
click at [1464, 36] on button "Close" at bounding box center [1460, 33] width 58 height 29
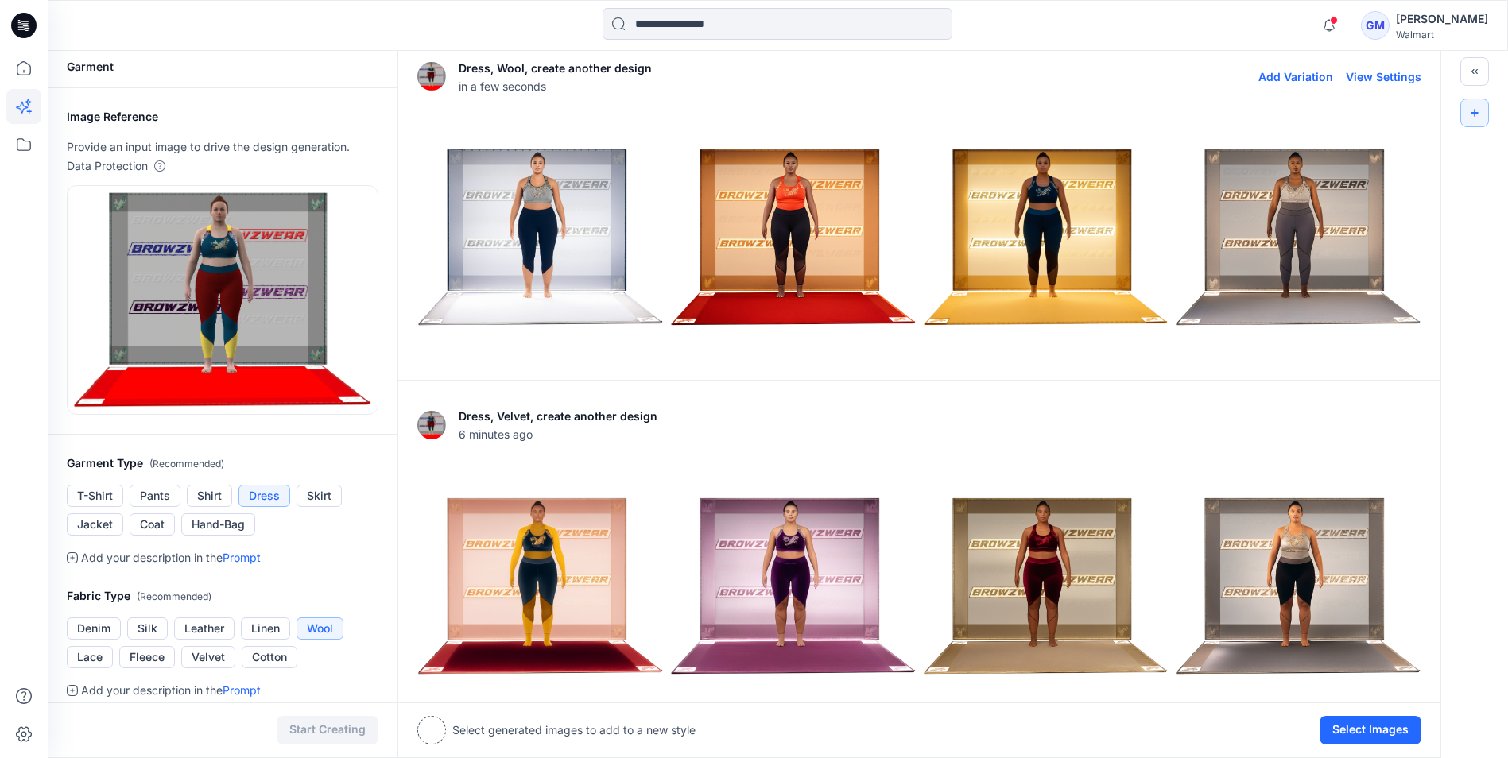
click at [1377, 197] on img at bounding box center [1298, 237] width 245 height 245
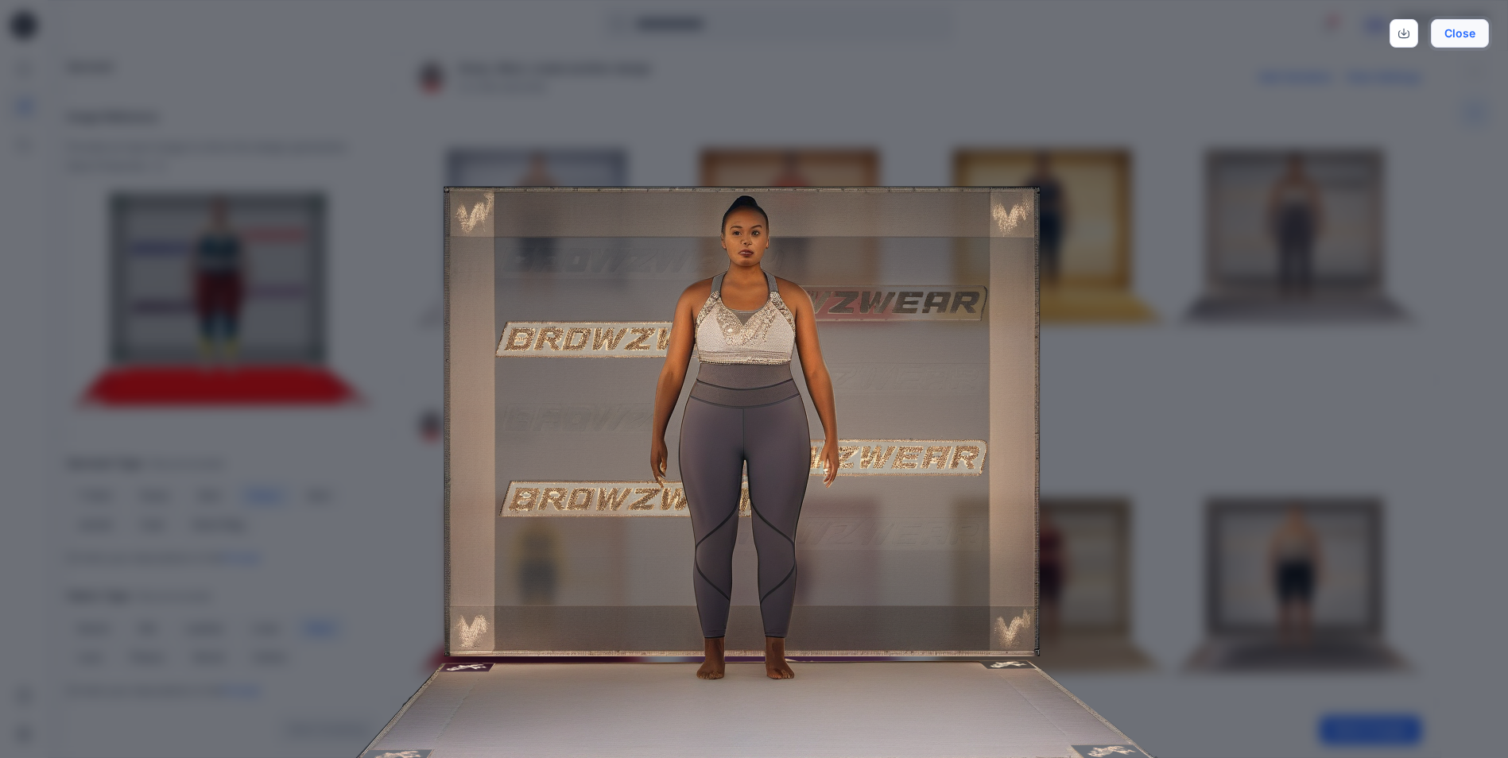
click at [1470, 36] on button "Close" at bounding box center [1460, 33] width 58 height 29
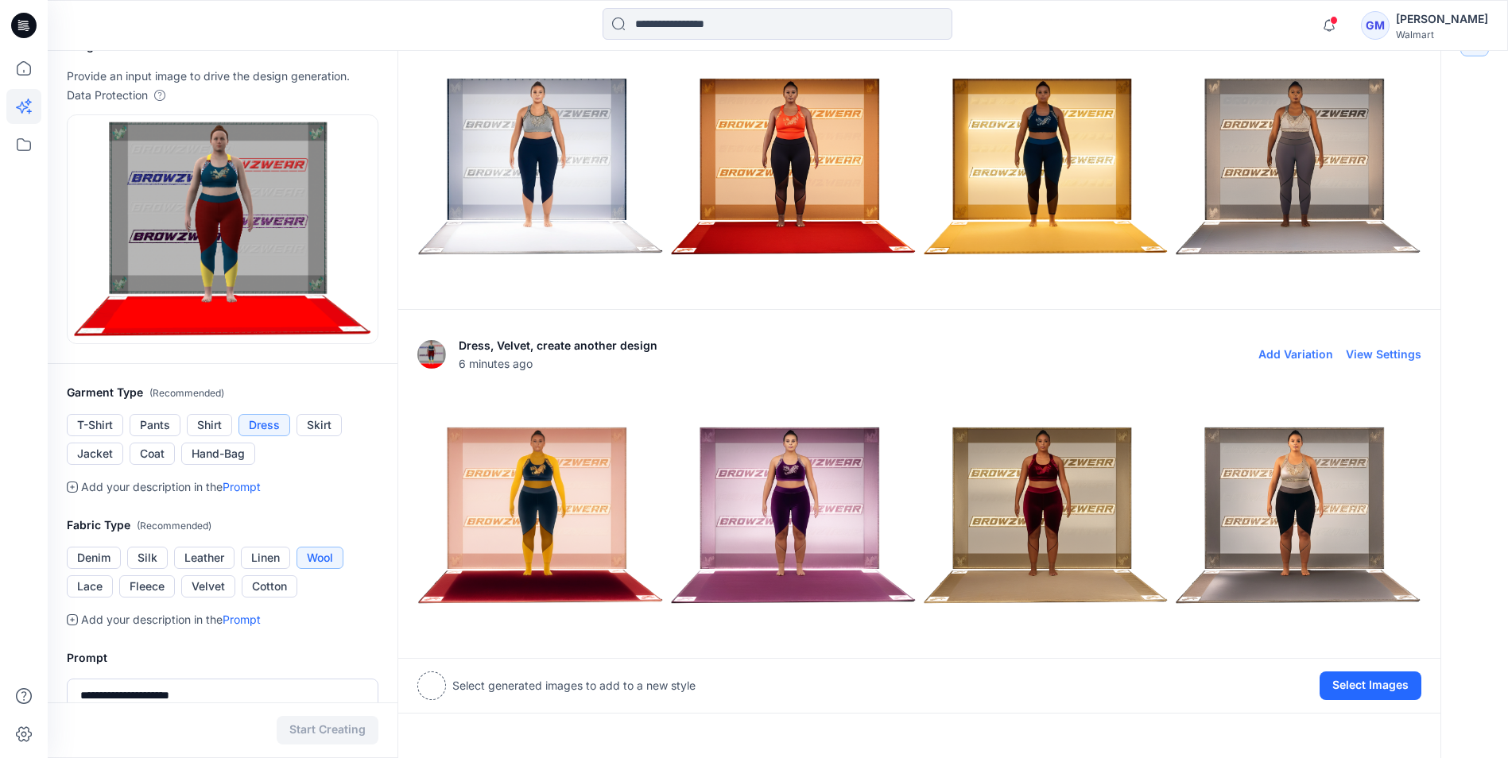
scroll to position [165, 0]
